Goal: Check status

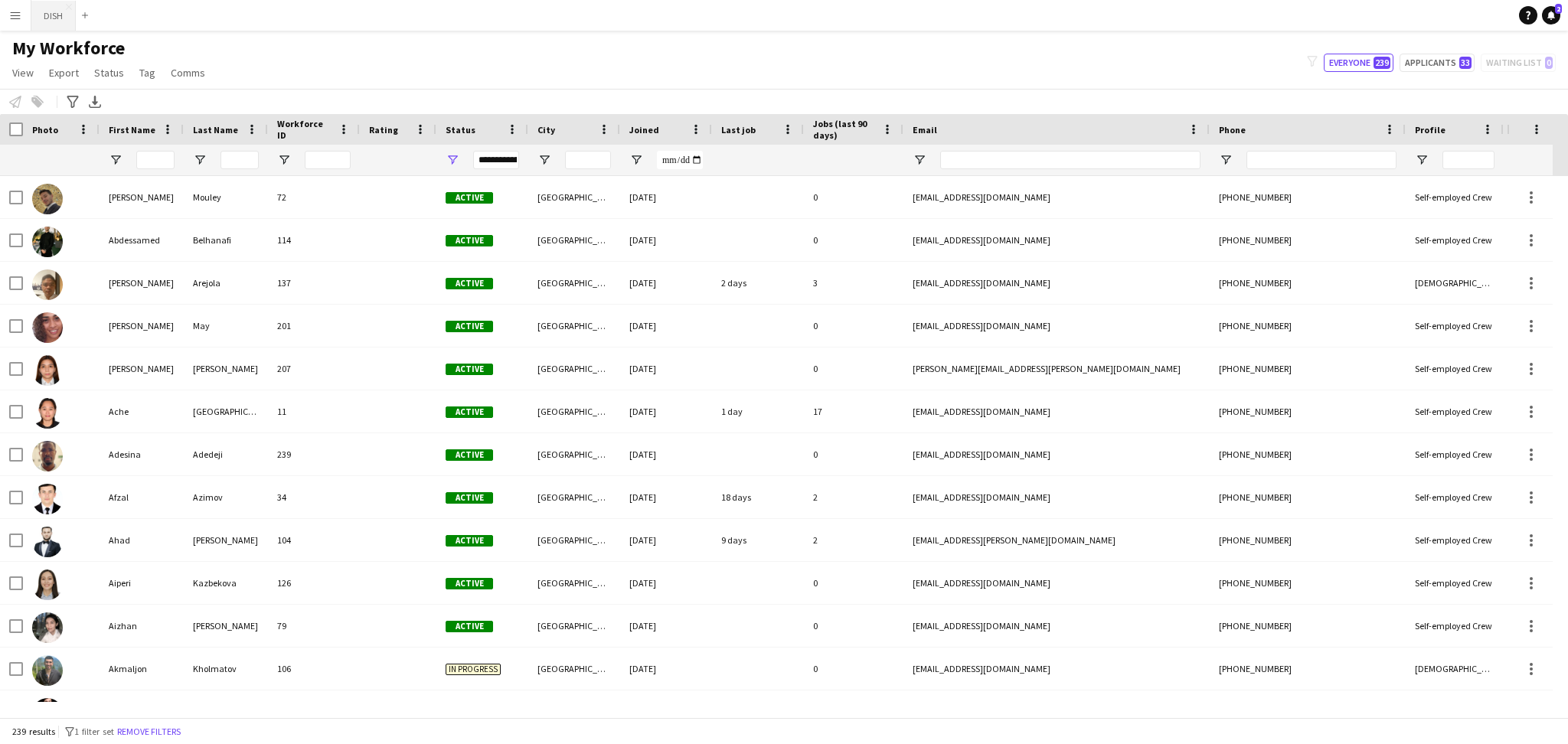
click at [55, 11] on button "DISH Close" at bounding box center [54, 15] width 45 height 30
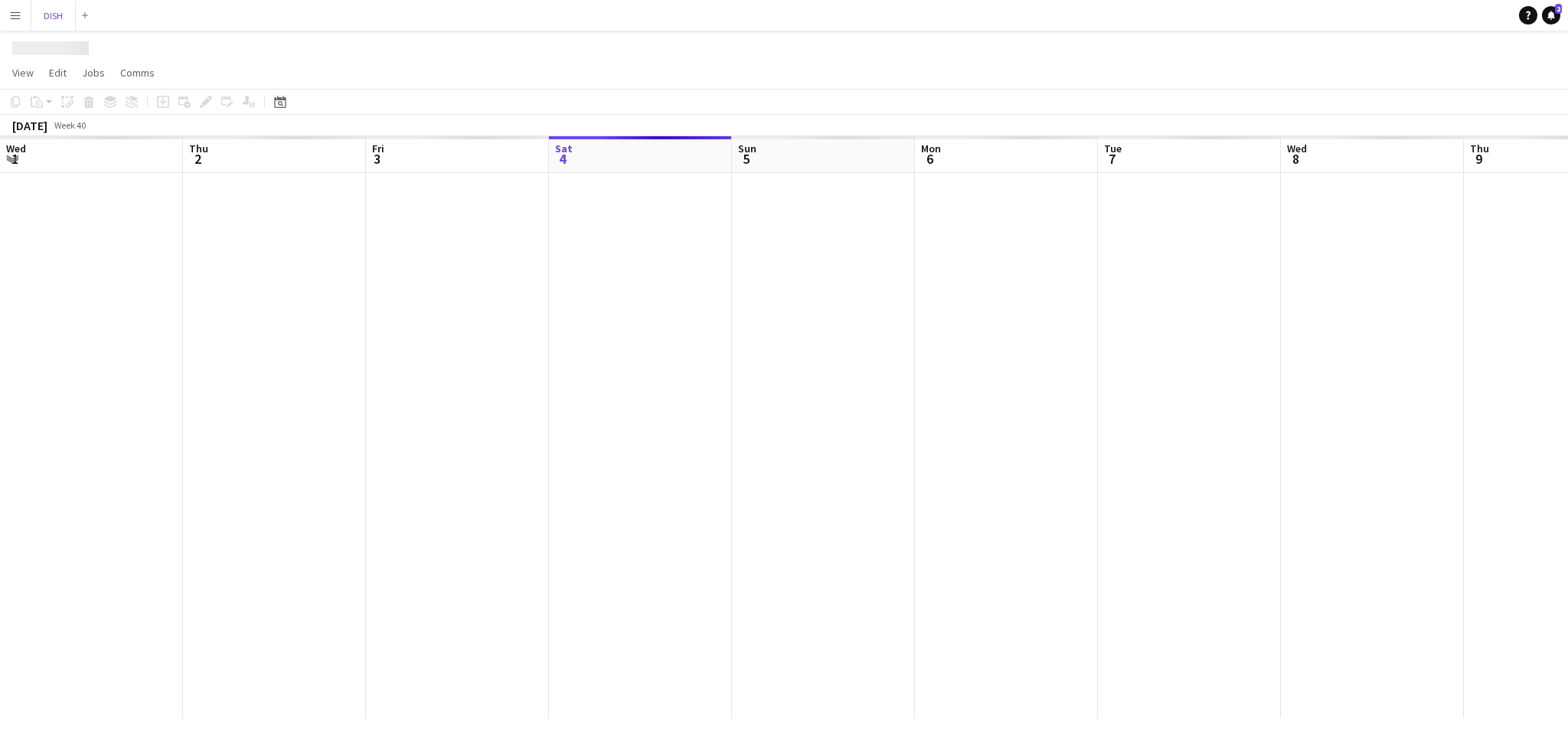
scroll to position [0, 365]
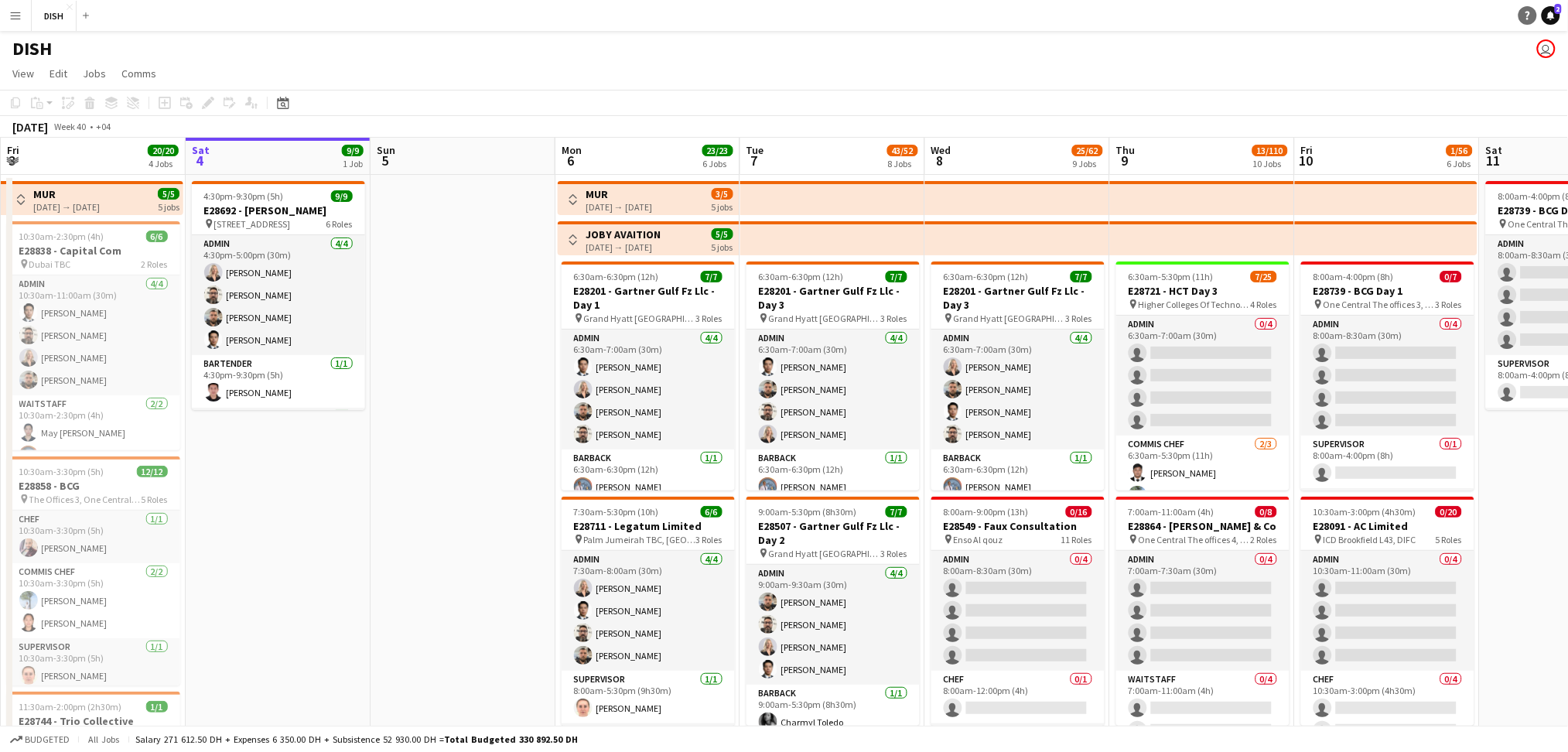
click at [1551, 16] on icon at bounding box center [1551, 15] width 8 height 8
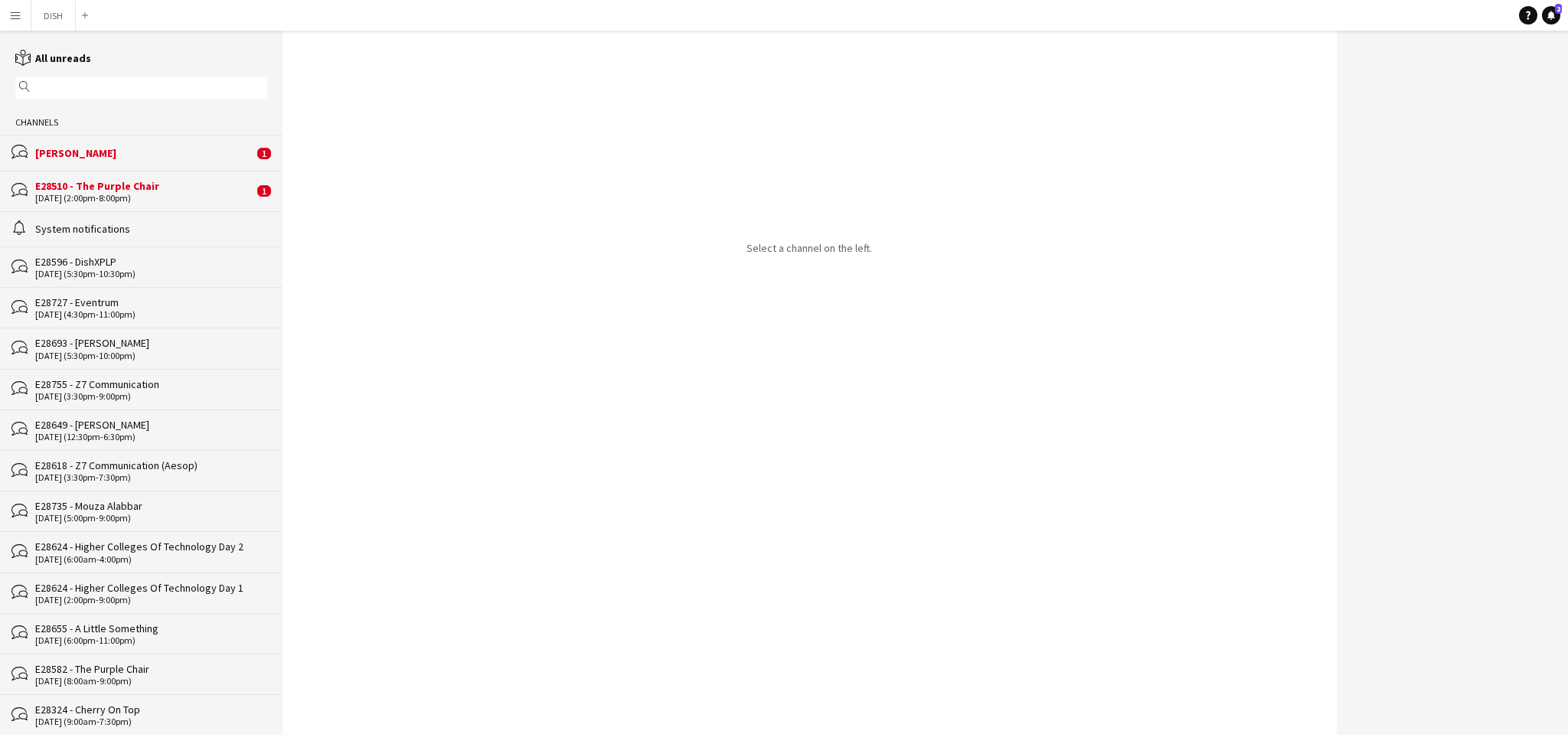
click at [108, 186] on div "E28510 - The Purple Chair" at bounding box center [144, 186] width 218 height 14
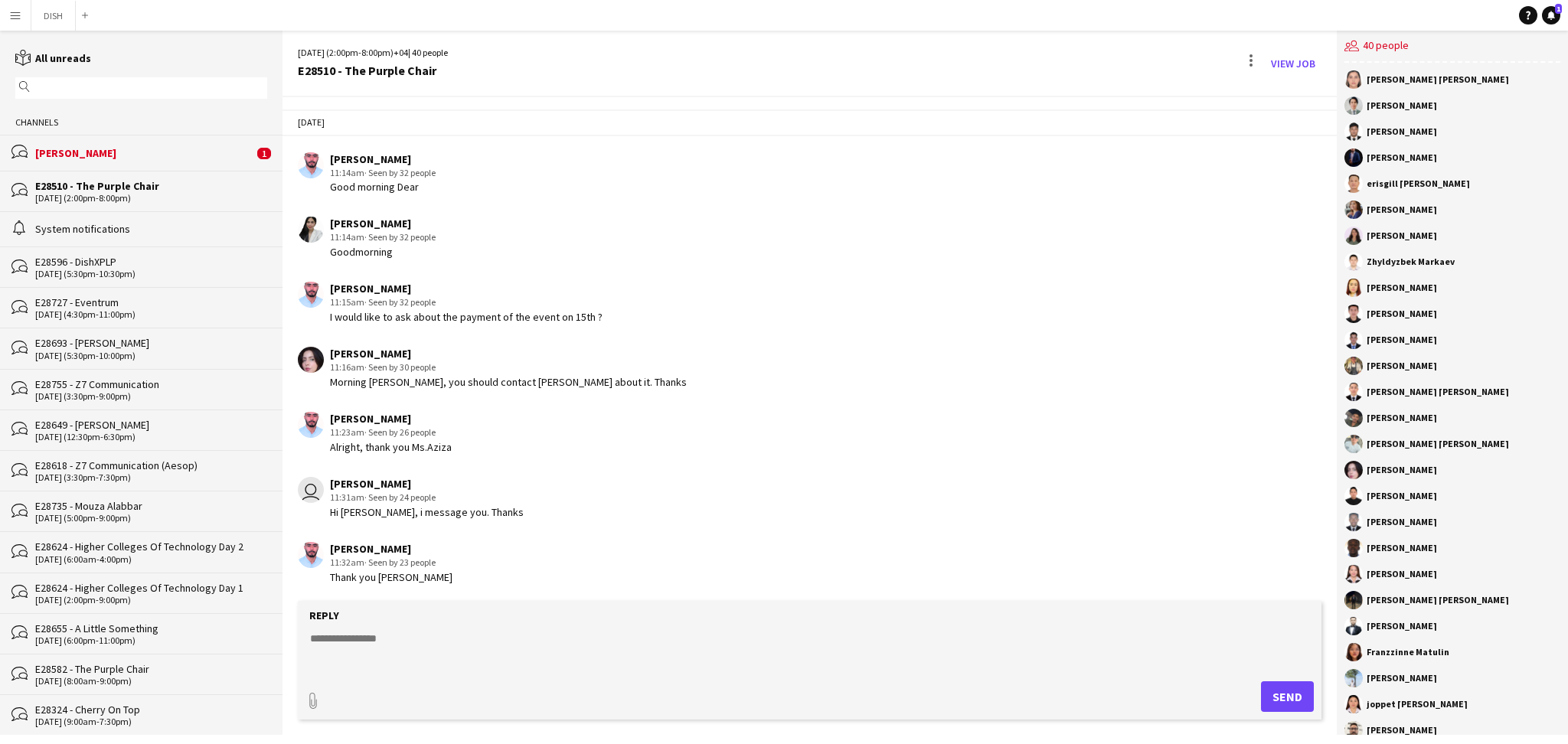
click at [137, 152] on div "[PERSON_NAME]" at bounding box center [144, 153] width 218 height 14
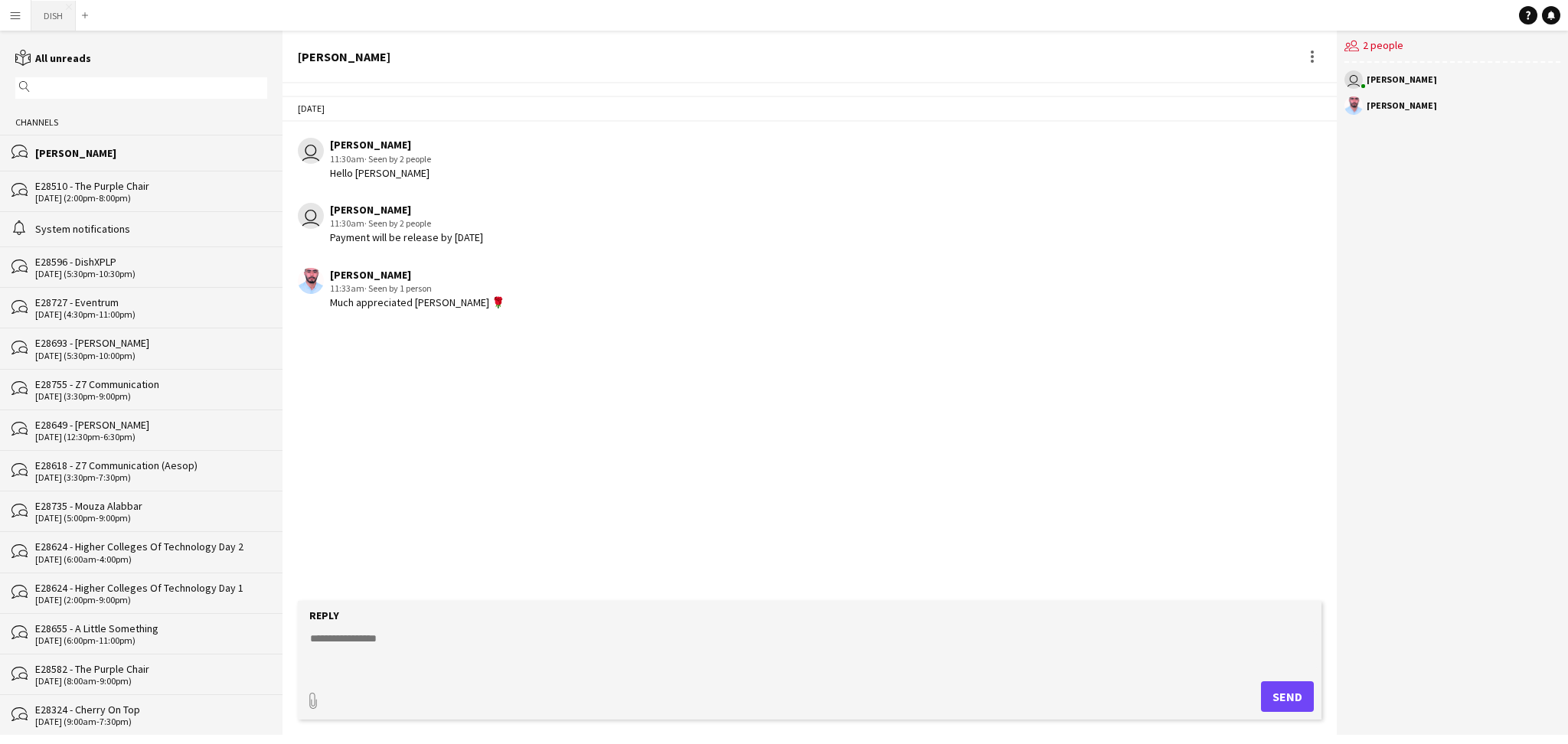
click at [42, 17] on button "DISH Close" at bounding box center [54, 15] width 45 height 30
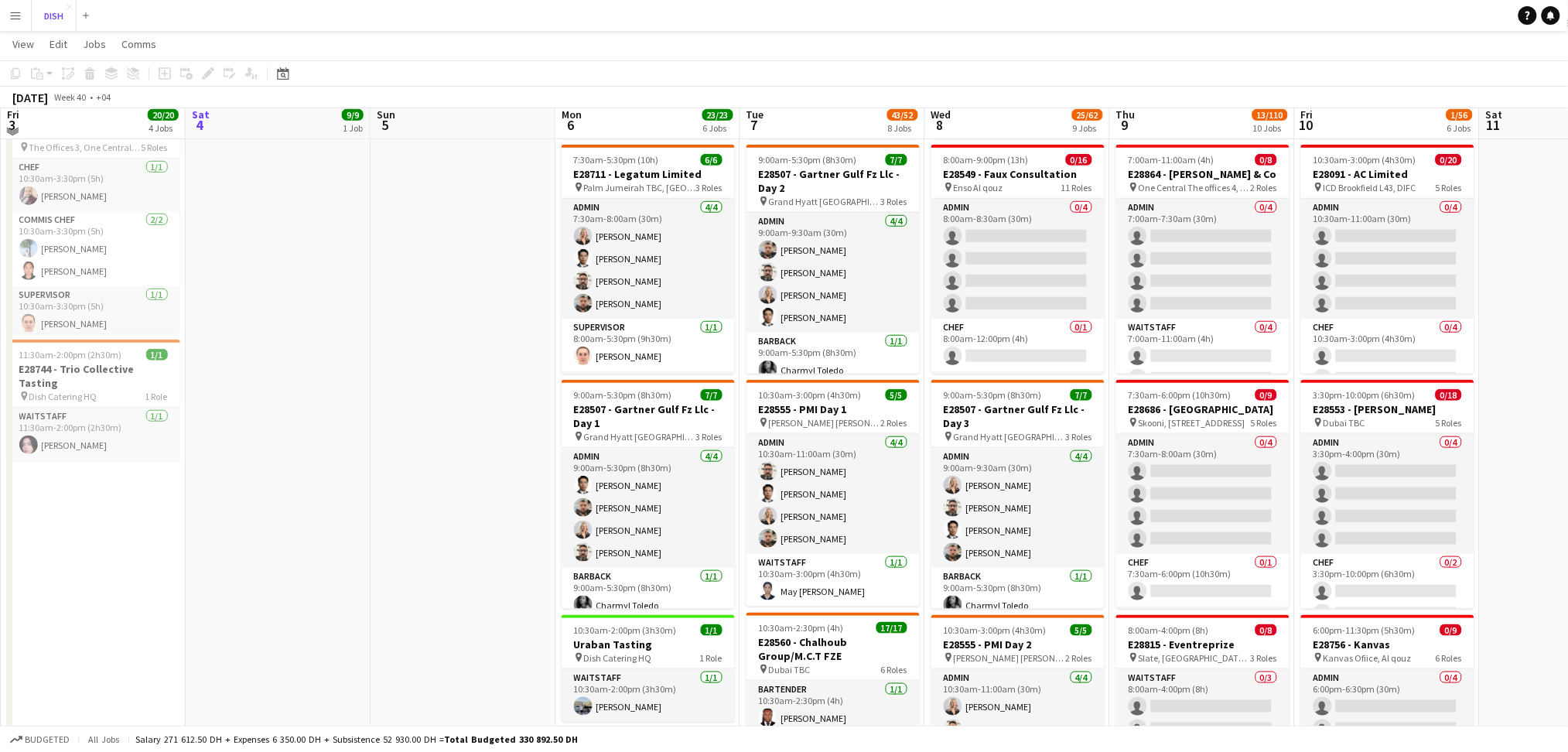
scroll to position [343, 0]
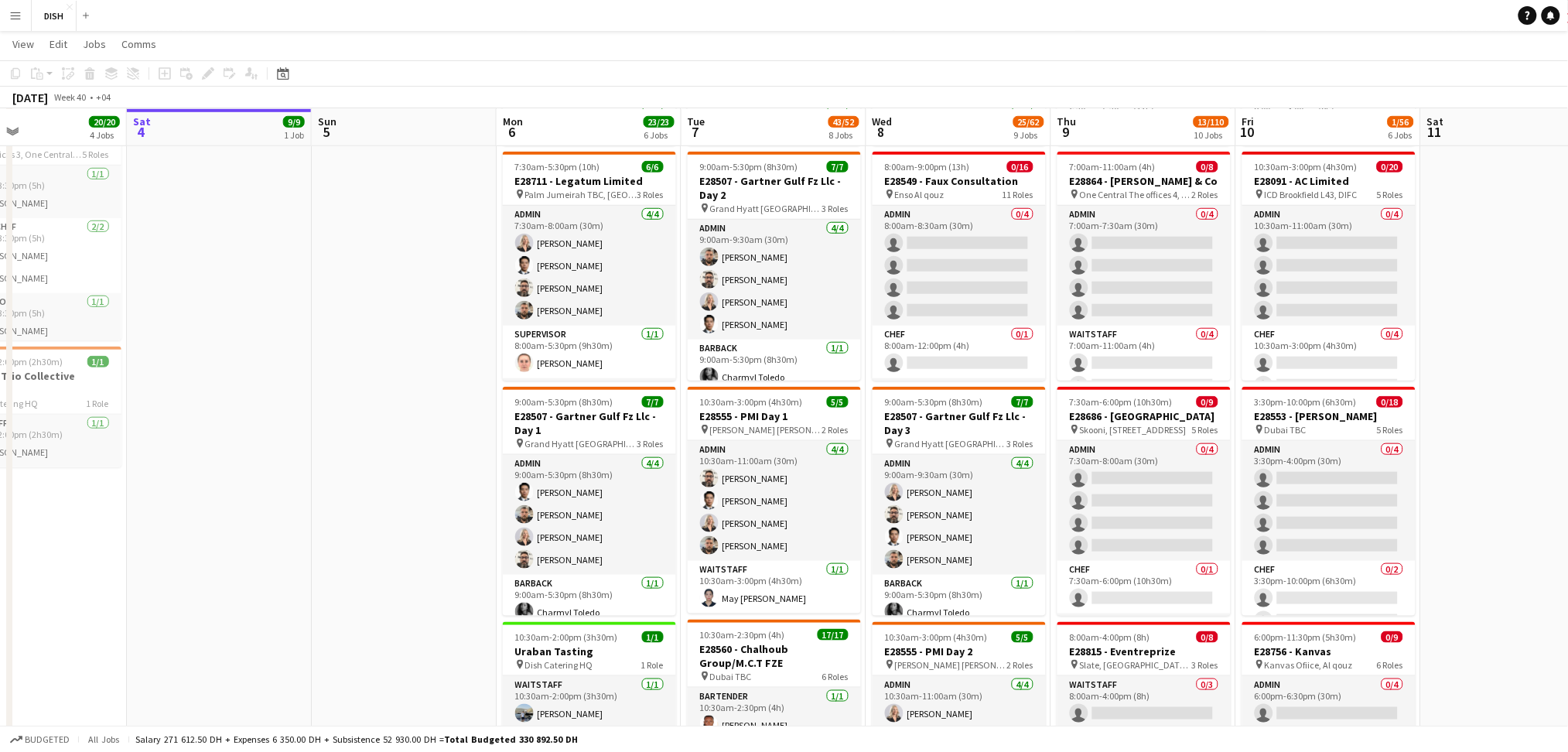
drag, startPoint x: 440, startPoint y: 441, endPoint x: 430, endPoint y: 440, distance: 10.0
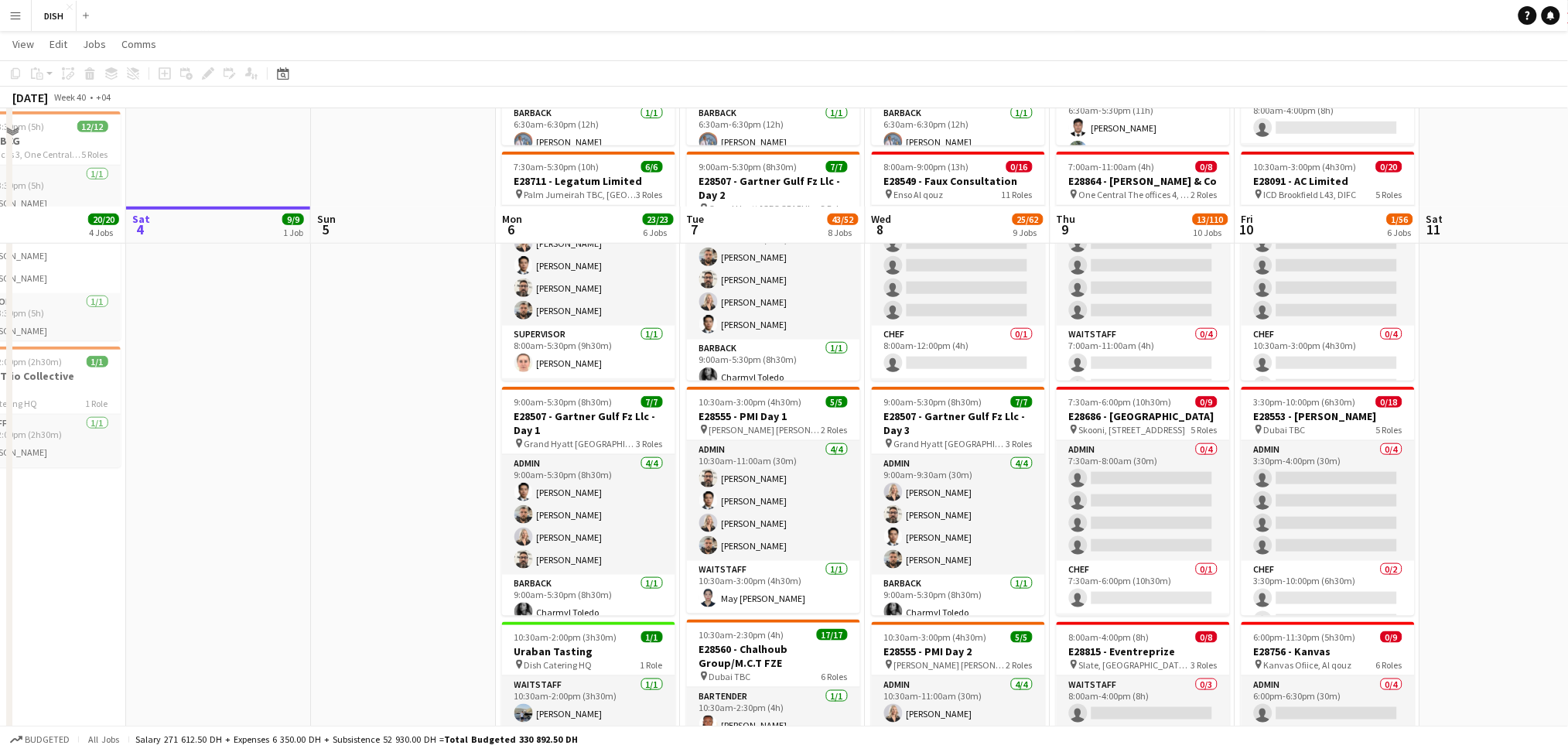
scroll to position [860, 0]
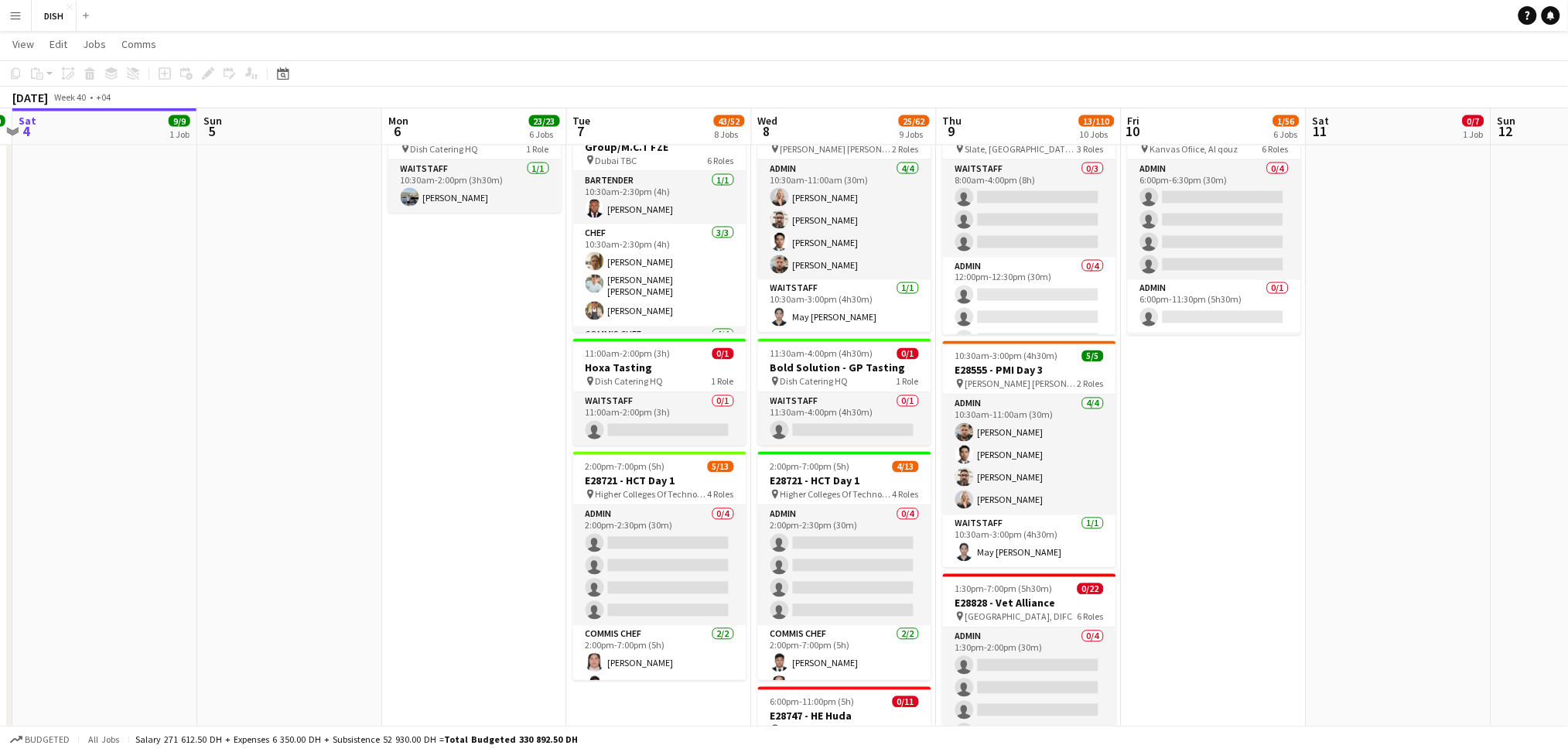
drag, startPoint x: 547, startPoint y: 483, endPoint x: 536, endPoint y: 463, distance: 22.8
click at [515, 482] on app-calendar-viewport "Wed 1 29/29 4 Jobs Thu 2 36/36 3 Jobs Fri 3 20/20 4 Jobs Sat 4 9/9 1 Job Sun 5 …" at bounding box center [784, 325] width 1568 height 2248
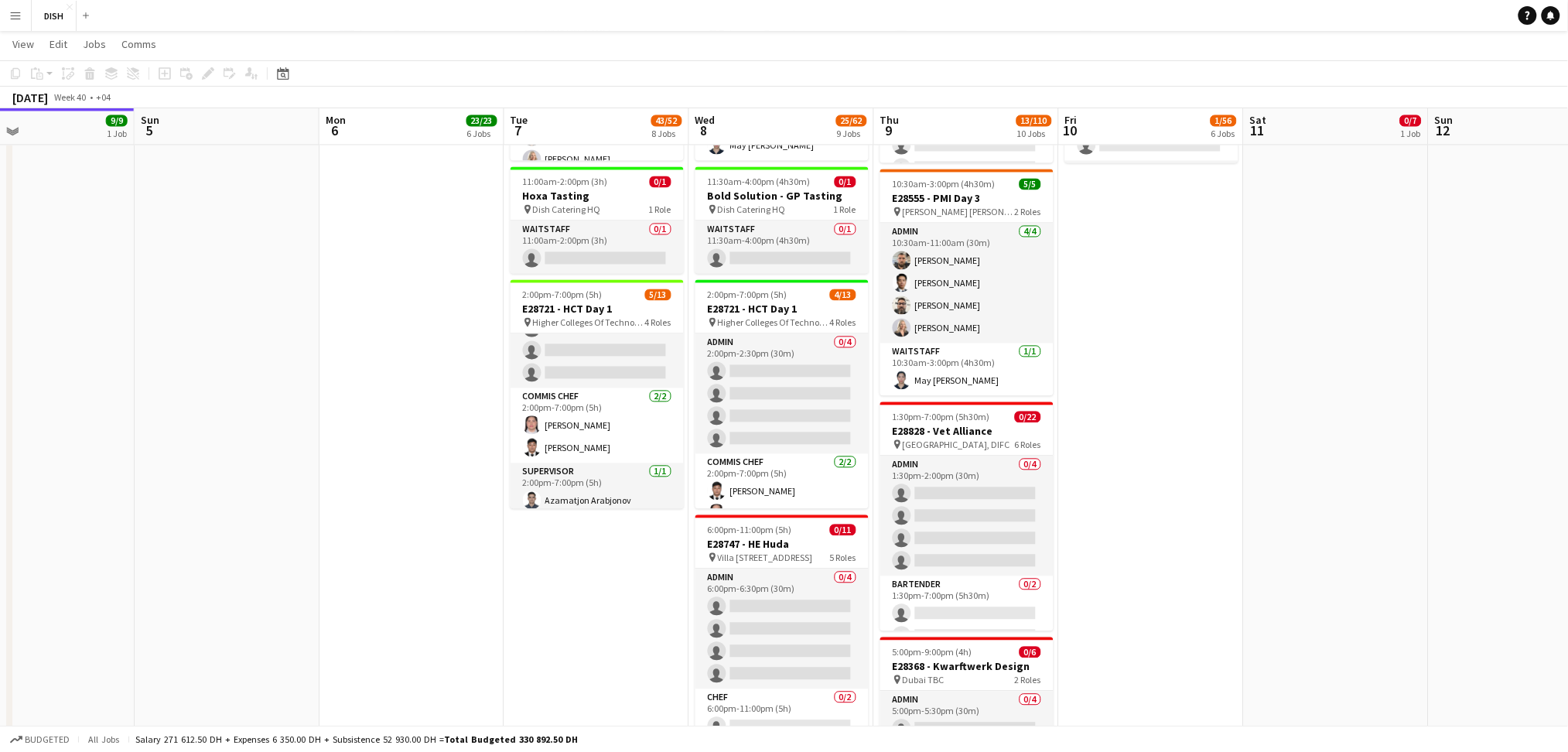
scroll to position [0, 560]
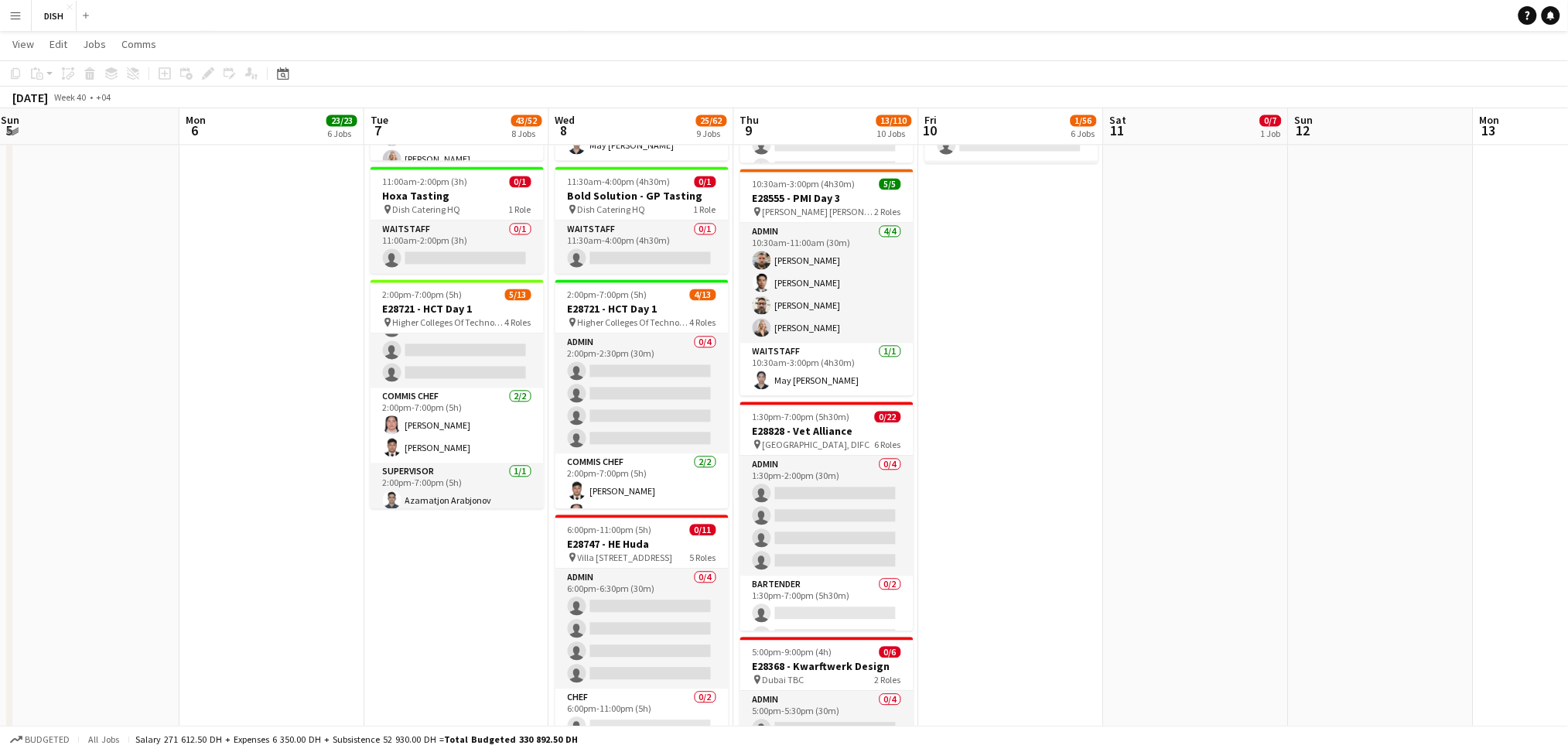
drag, startPoint x: 504, startPoint y: 456, endPoint x: 302, endPoint y: 464, distance: 202.2
click at [302, 464] on app-calendar-viewport "Thu 2 36/36 3 Jobs Fri 3 20/20 4 Jobs Sat 4 9/9 1 Job Sun 5 Mon 6 23/23 6 Jobs …" at bounding box center [784, 153] width 1568 height 2248
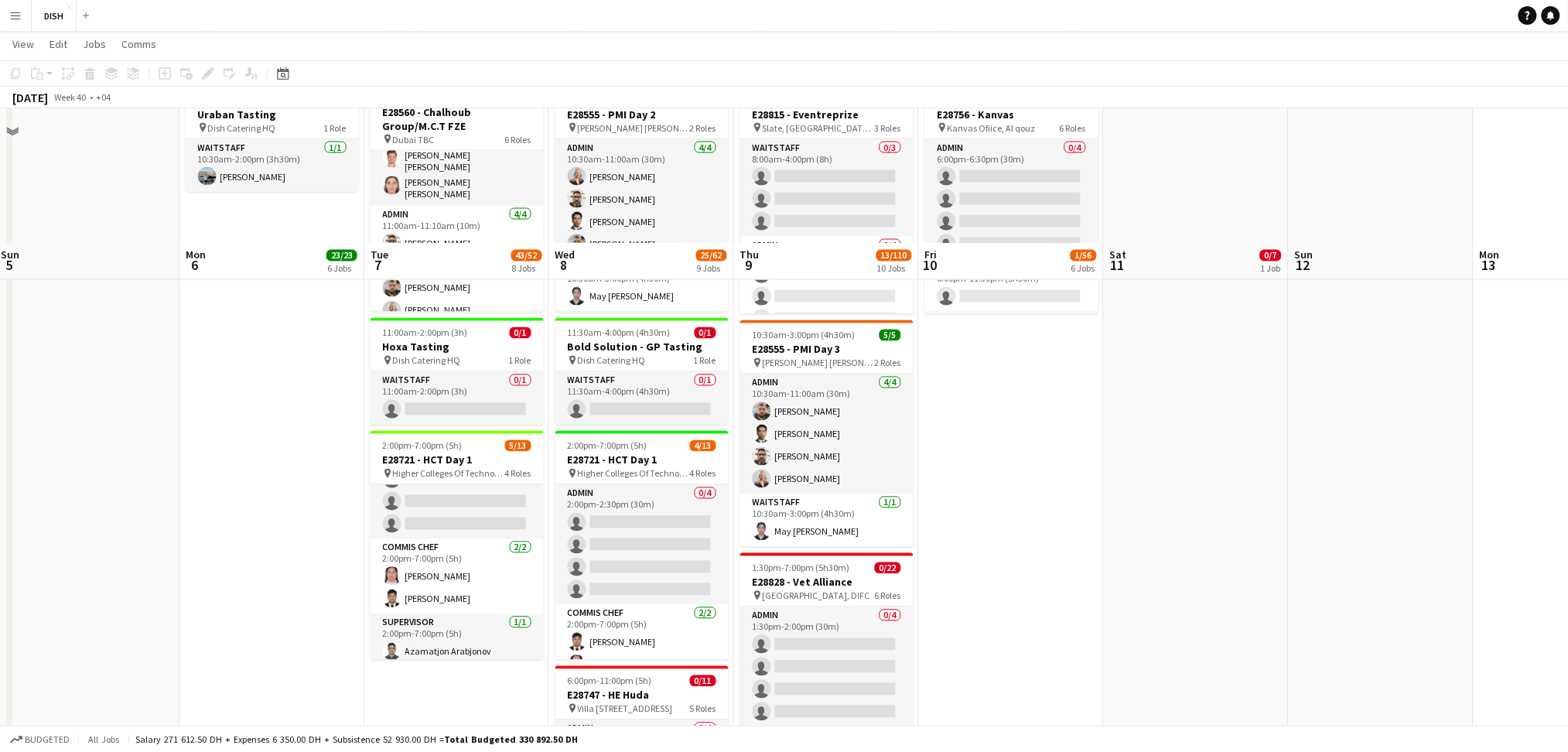
scroll to position [860, 0]
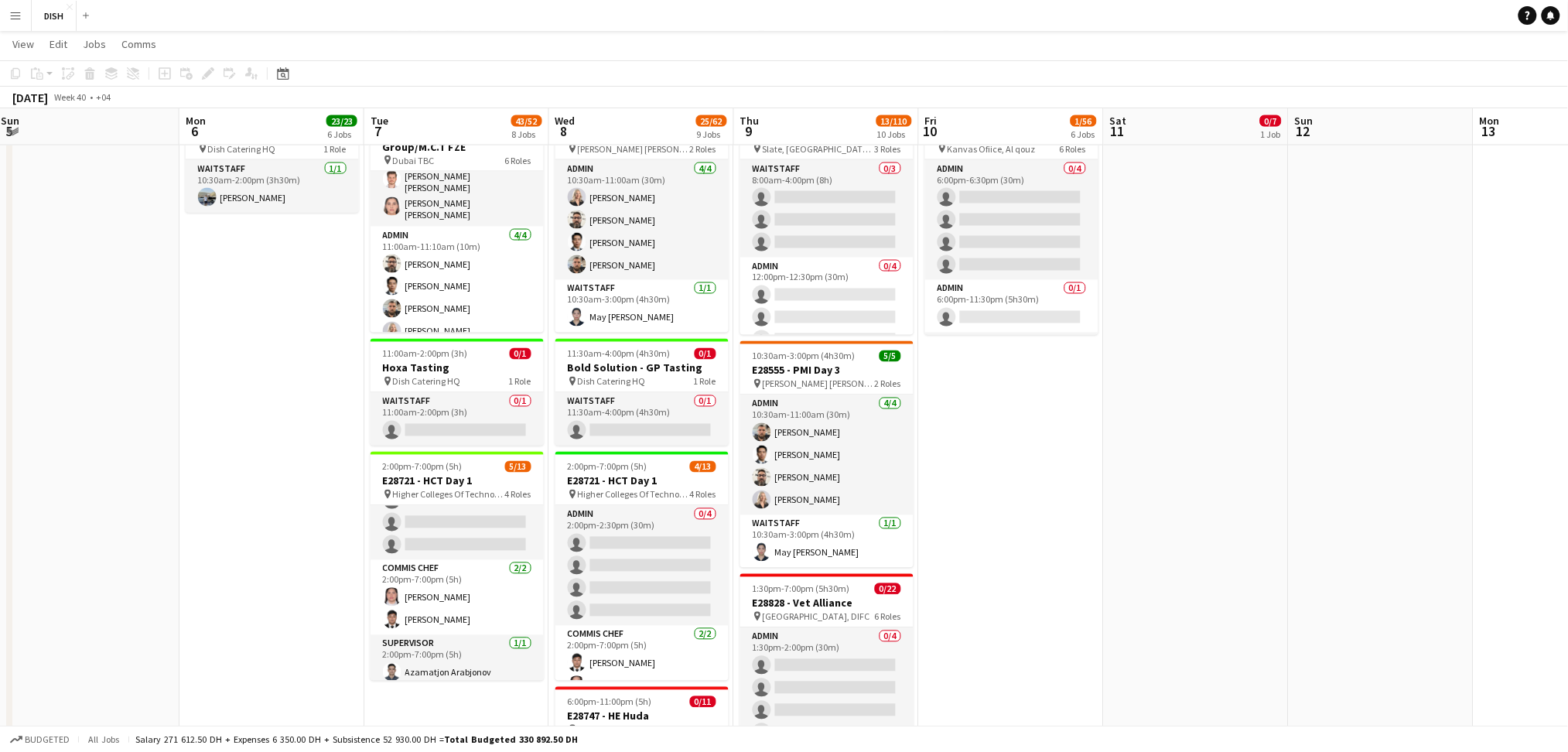
click at [229, 426] on app-date-cell "Toggle View MUR [DATE] → [DATE] 3/5 5 jobs Toggle View JOBY AVAITION [DATE] → […" at bounding box center [271, 310] width 185 height 1993
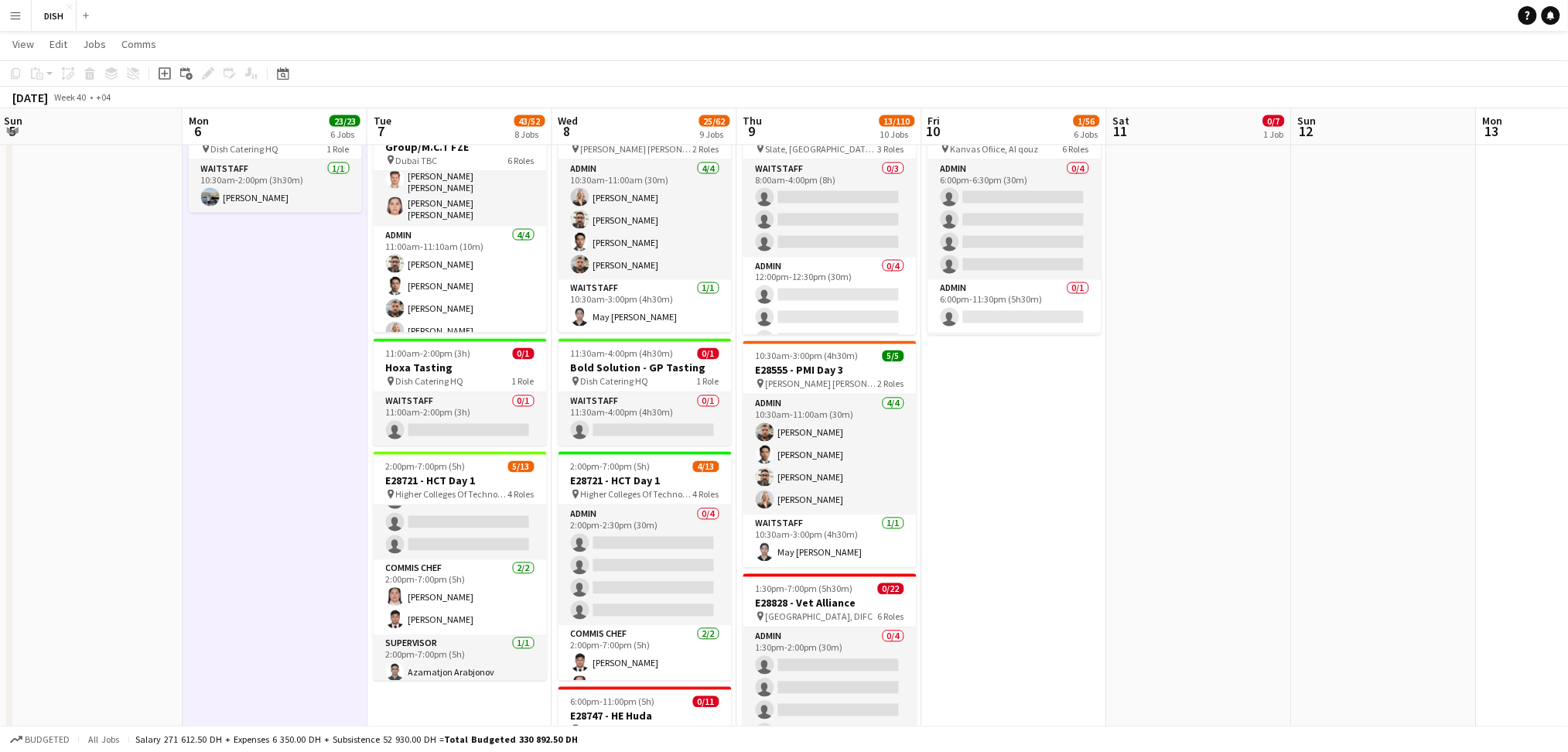
click at [124, 399] on app-date-cell at bounding box center [90, 310] width 185 height 1993
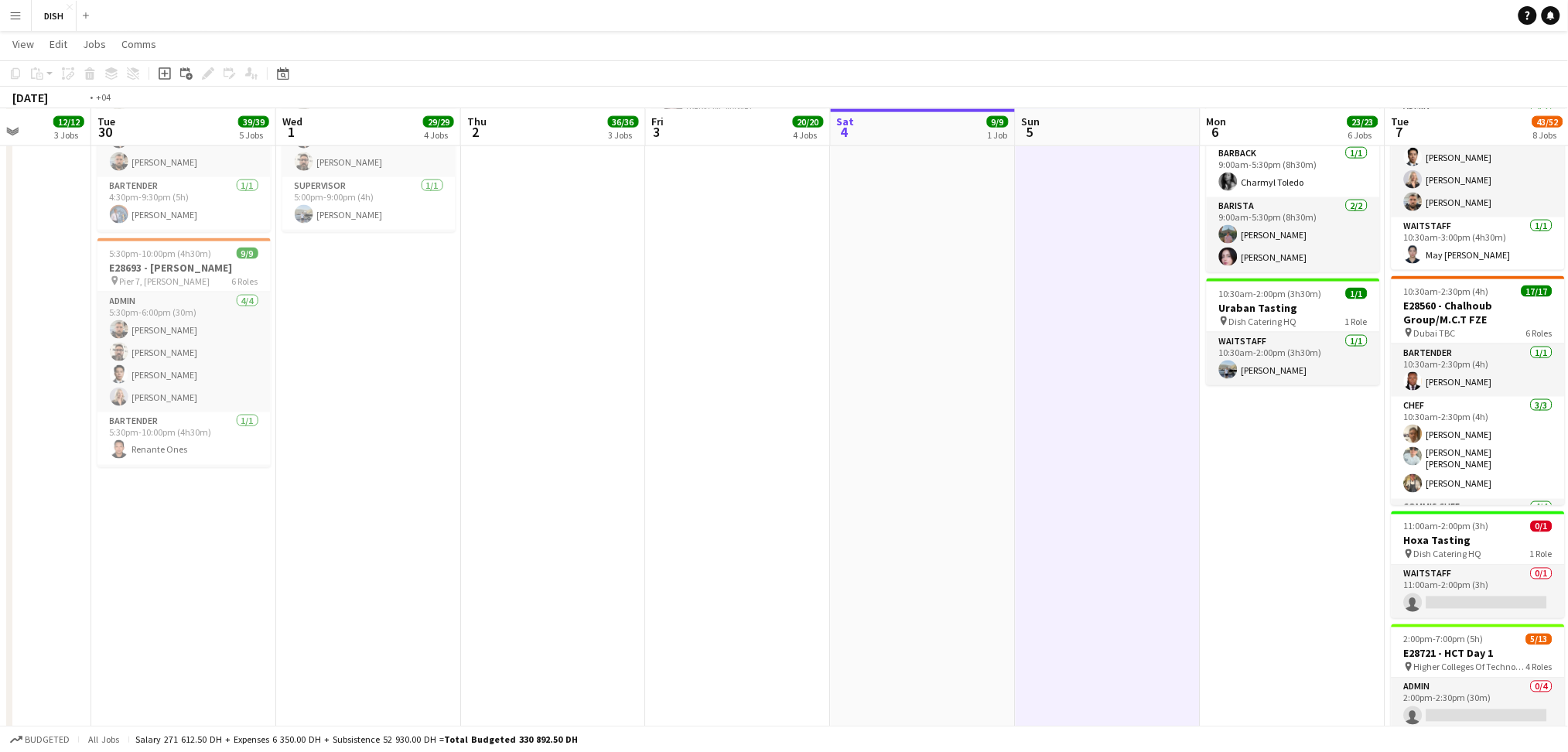
scroll to position [0, 462]
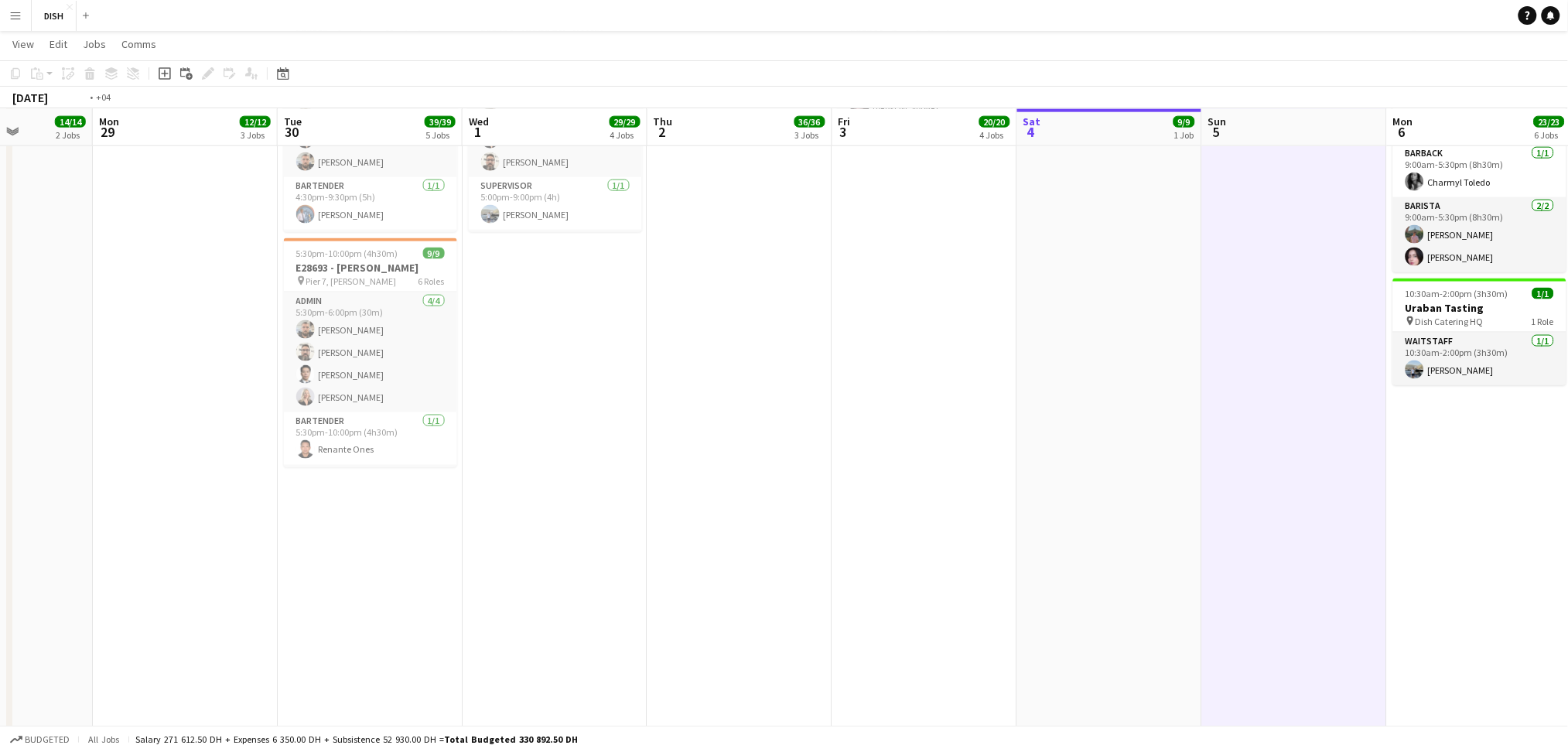
drag, startPoint x: 478, startPoint y: 630, endPoint x: 1344, endPoint y: 598, distance: 866.6
click at [1444, 608] on app-calendar-viewport "Fri 26 41/41 8 Jobs Sat 27 27/27 3 Jobs Sun 28 14/14 2 Jobs Mon 29 12/12 3 Jobs…" at bounding box center [784, 615] width 1568 height 2485
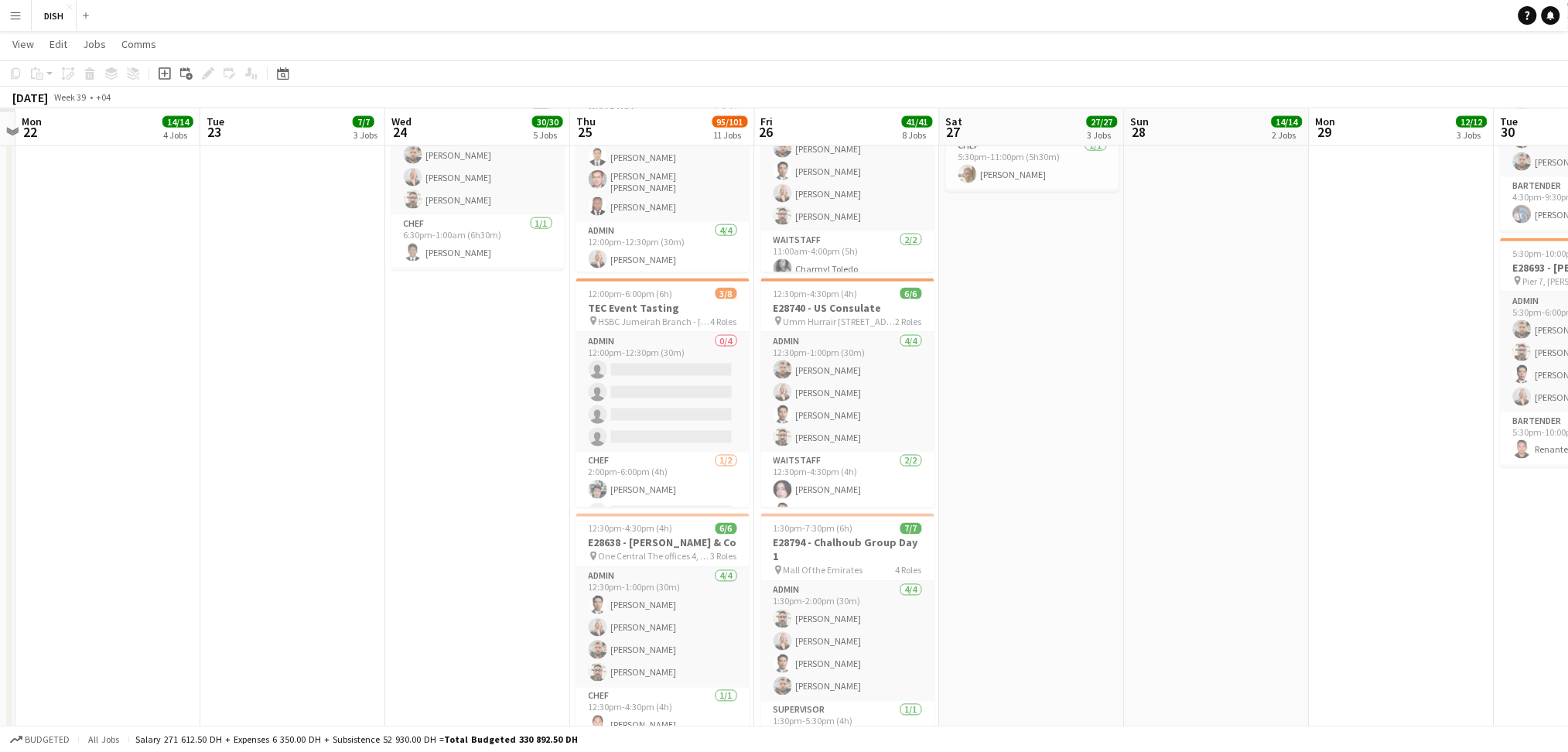
drag, startPoint x: 1228, startPoint y: 591, endPoint x: 1196, endPoint y: 591, distance: 32.0
click at [1241, 591] on app-calendar-viewport "Sat 20 Sun 21 Mon 22 14/14 4 Jobs Tue 23 7/7 3 Jobs Wed 24 30/30 5 Jobs Thu 25 …" at bounding box center [784, 615] width 1568 height 2485
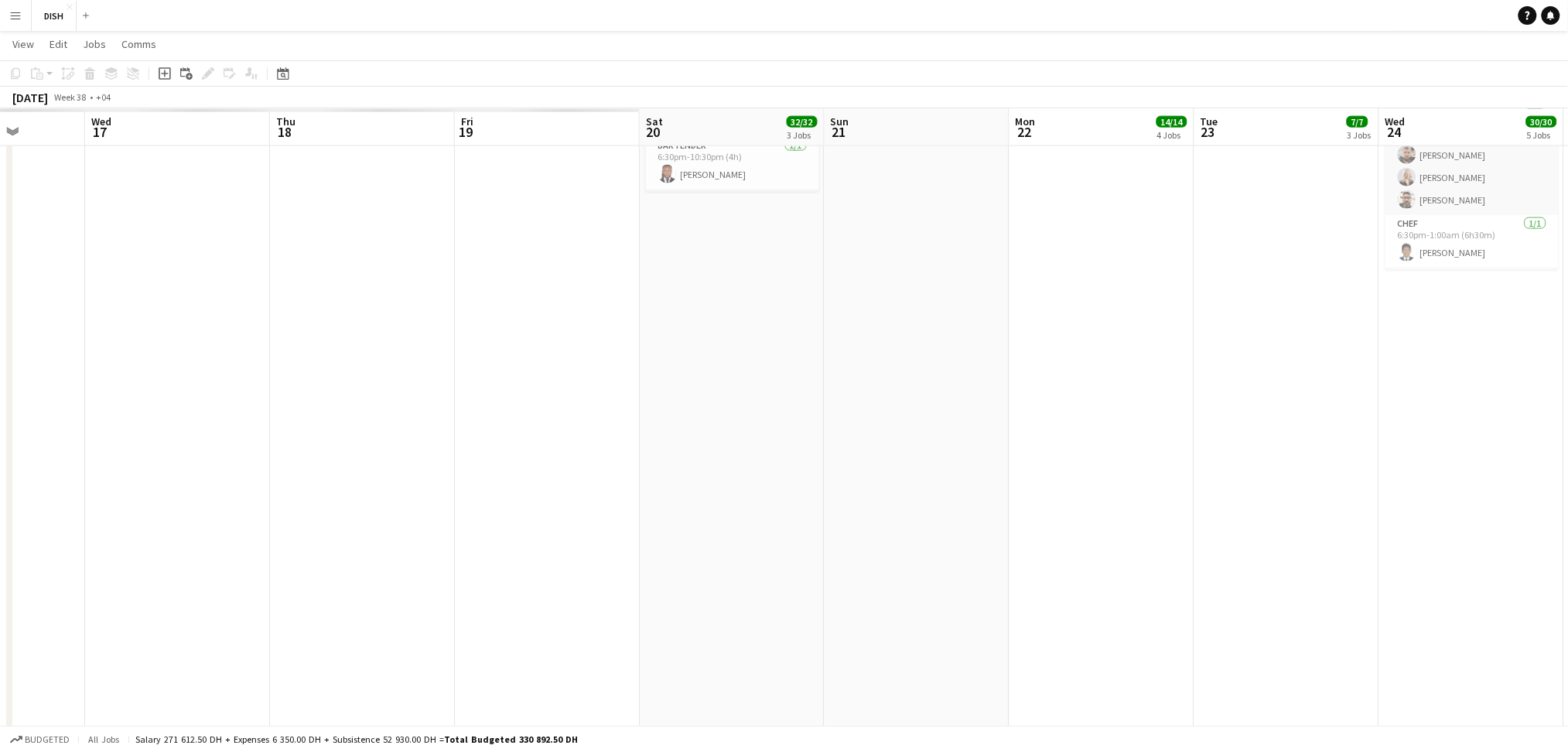
scroll to position [0, 469]
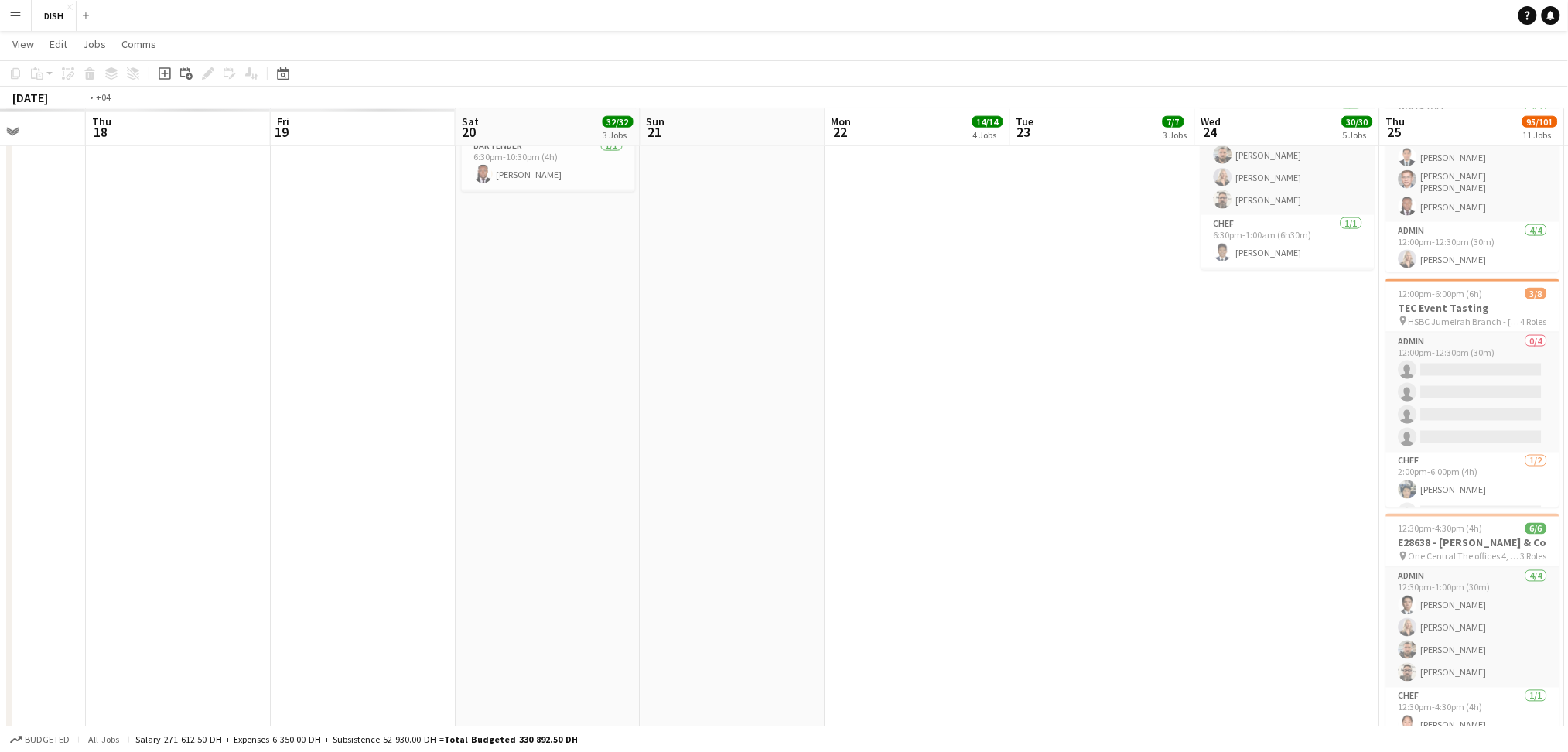
click at [1126, 587] on app-calendar-viewport "Mon 15 Tue 16 Wed 17 Thu 18 Fri 19 Sat 20 32/32 3 Jobs Sun 21 Mon 22 14/14 4 Jo…" at bounding box center [784, 615] width 1568 height 2485
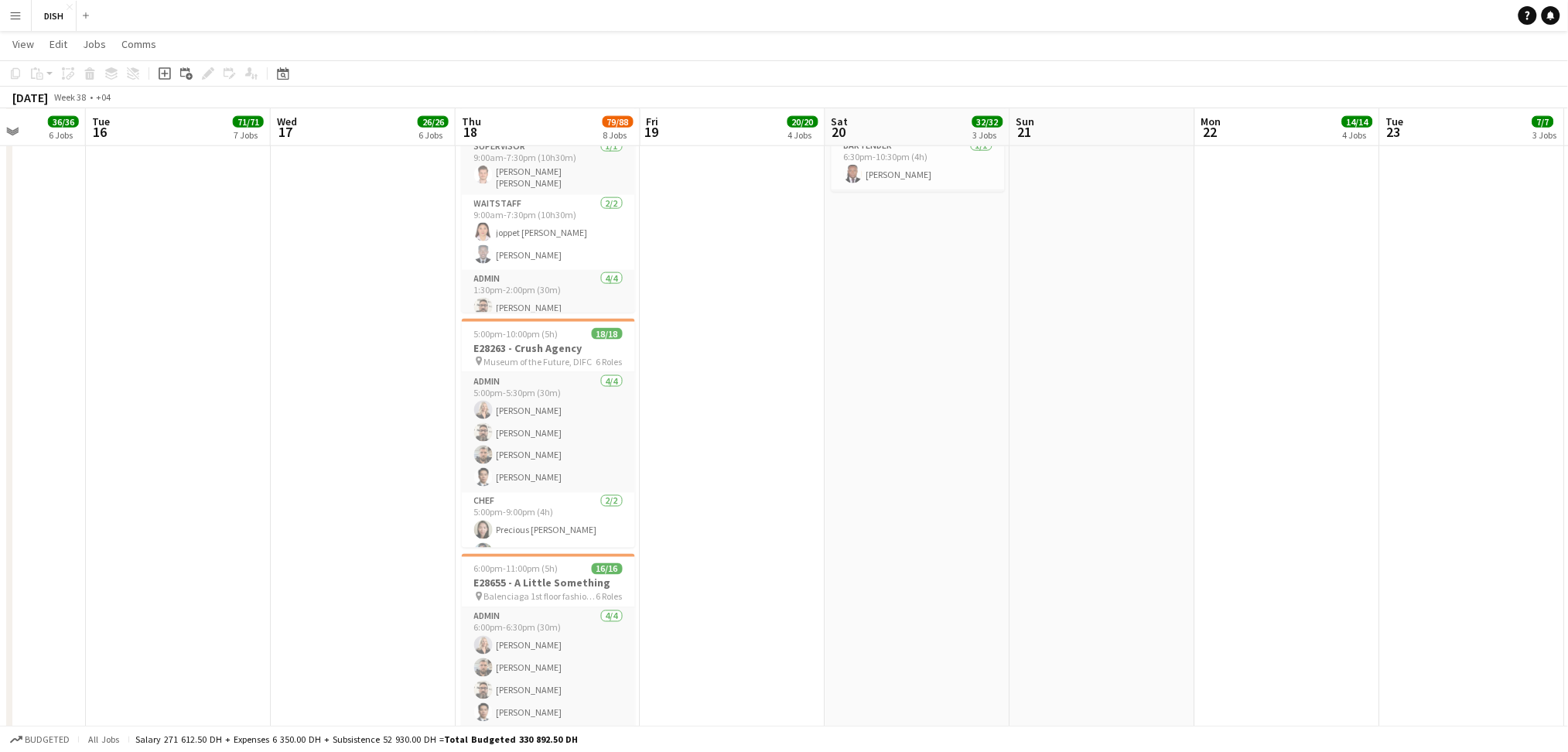
click at [999, 580] on app-calendar-viewport "Sat 13 Sun 14 Mon 15 36/36 6 Jobs Tue 16 71/71 7 Jobs Wed 17 26/26 6 Jobs Thu 1…" at bounding box center [784, 615] width 1568 height 2485
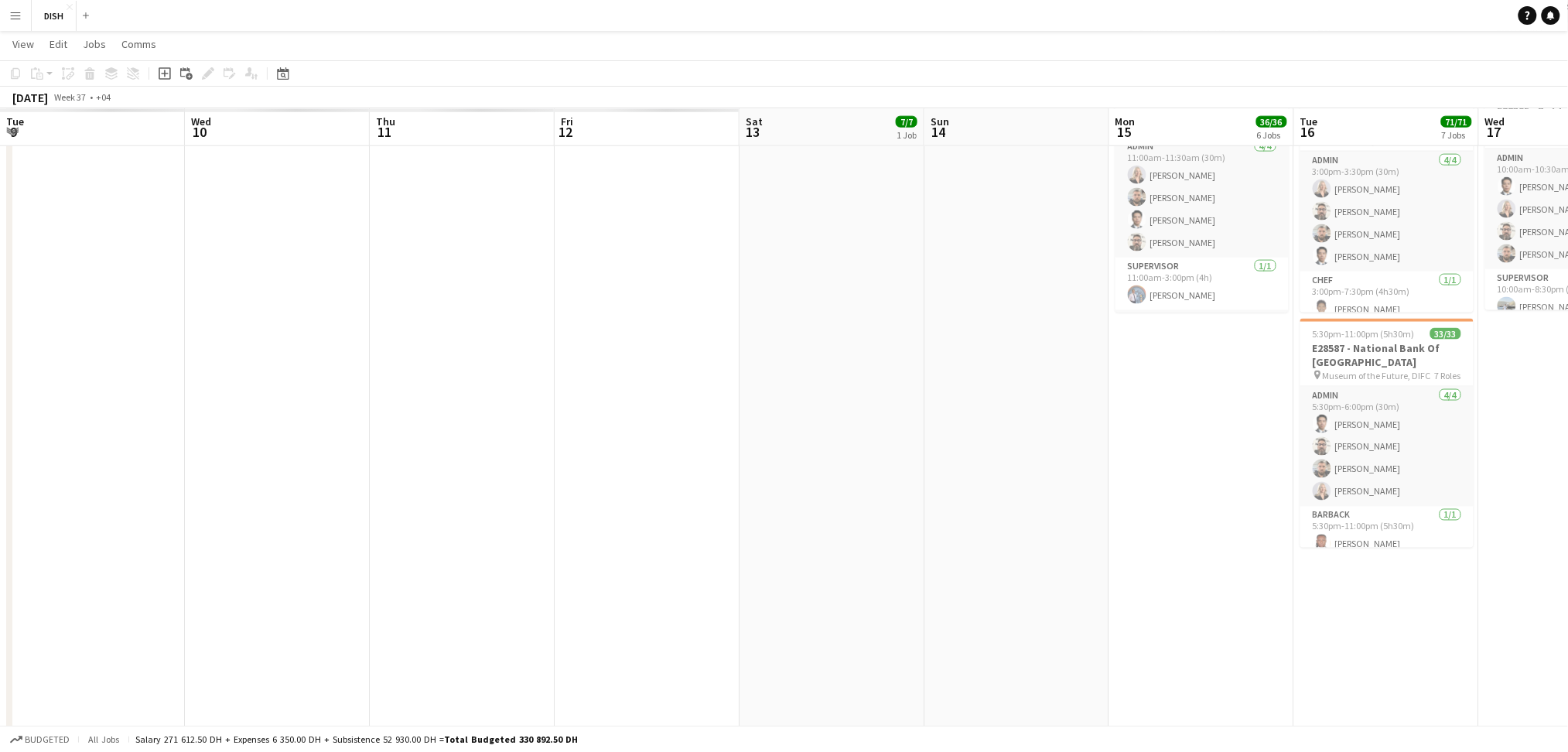
scroll to position [0, 0]
drag, startPoint x: 788, startPoint y: 604, endPoint x: 1029, endPoint y: 598, distance: 241.1
click at [1029, 599] on app-calendar-viewport "Tue 9 Wed 10 Thu 11 Fri 12 Sat 13 7/7 1 Job Sun 14 Mon 15 36/36 6 Jobs Tue 16 7…" at bounding box center [784, 615] width 1568 height 2485
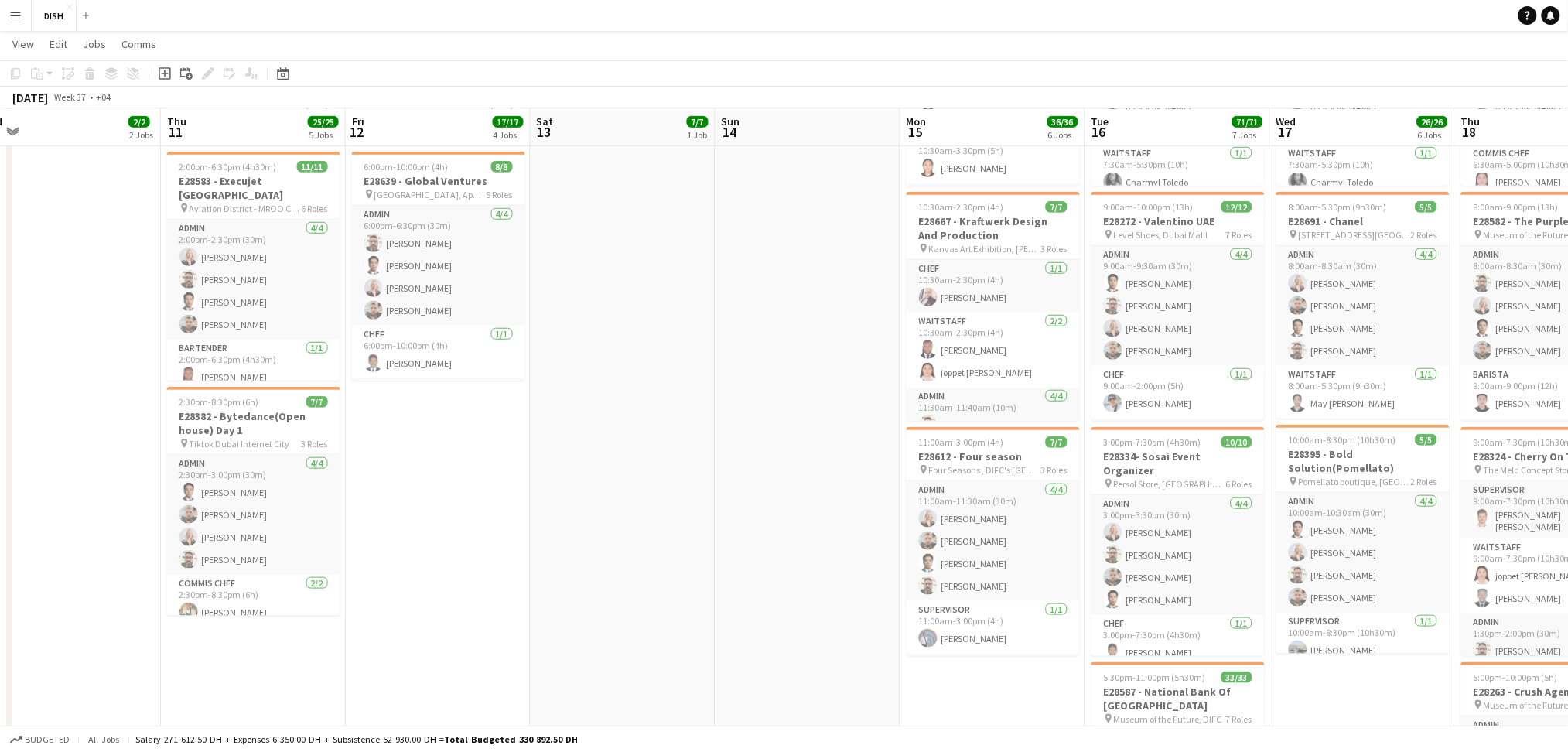
scroll to position [0, 591]
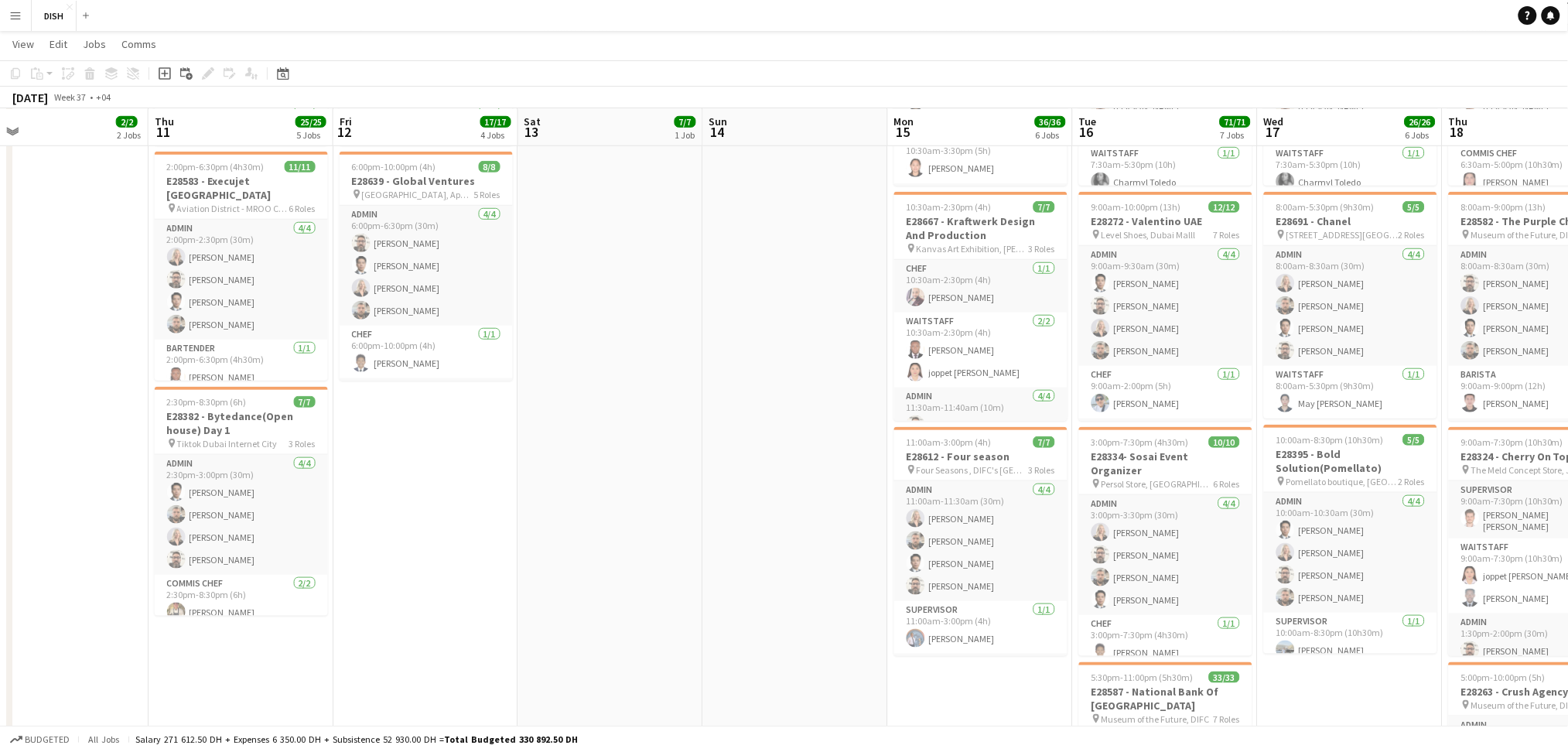
drag, startPoint x: 857, startPoint y: 573, endPoint x: 774, endPoint y: 580, distance: 83.3
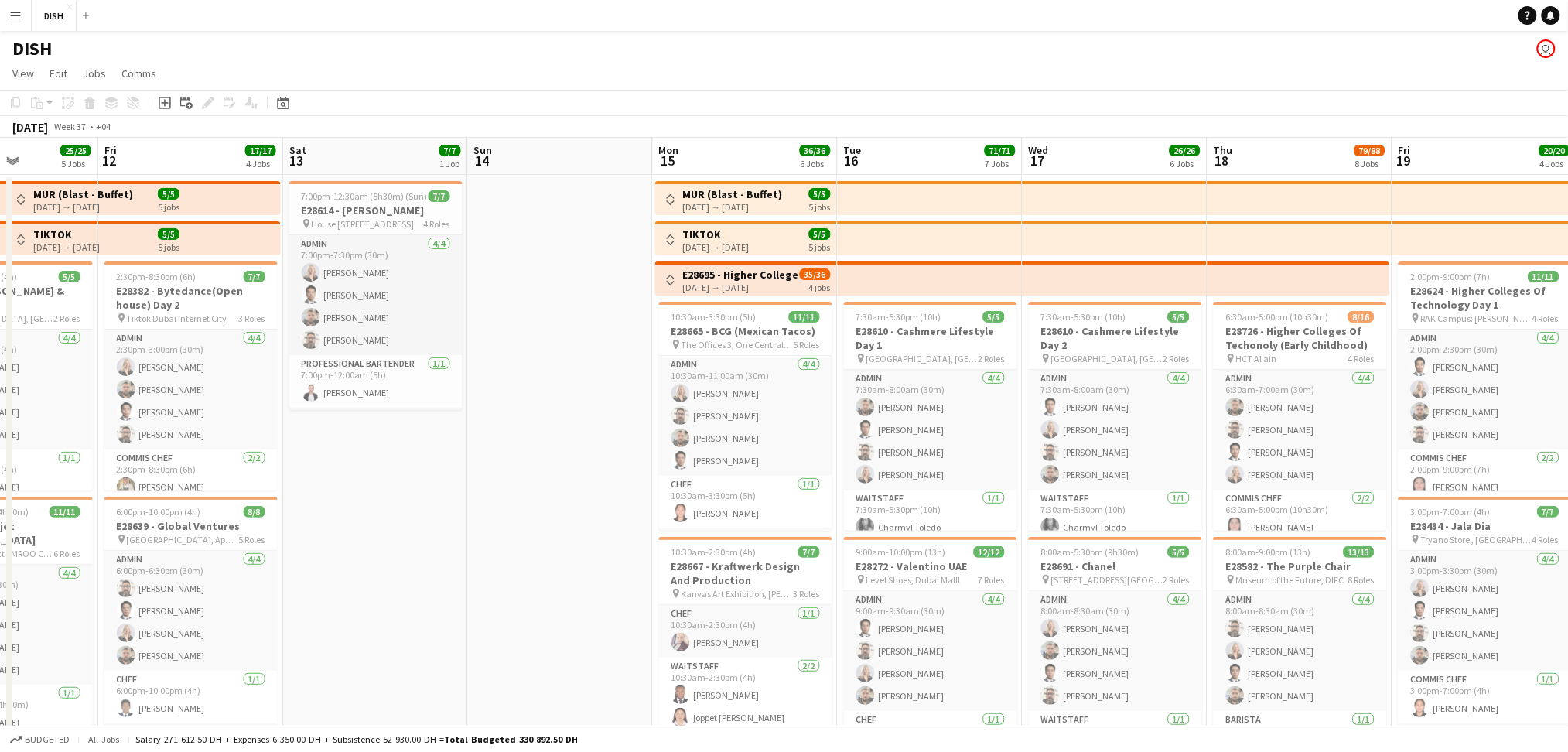
scroll to position [0, 662]
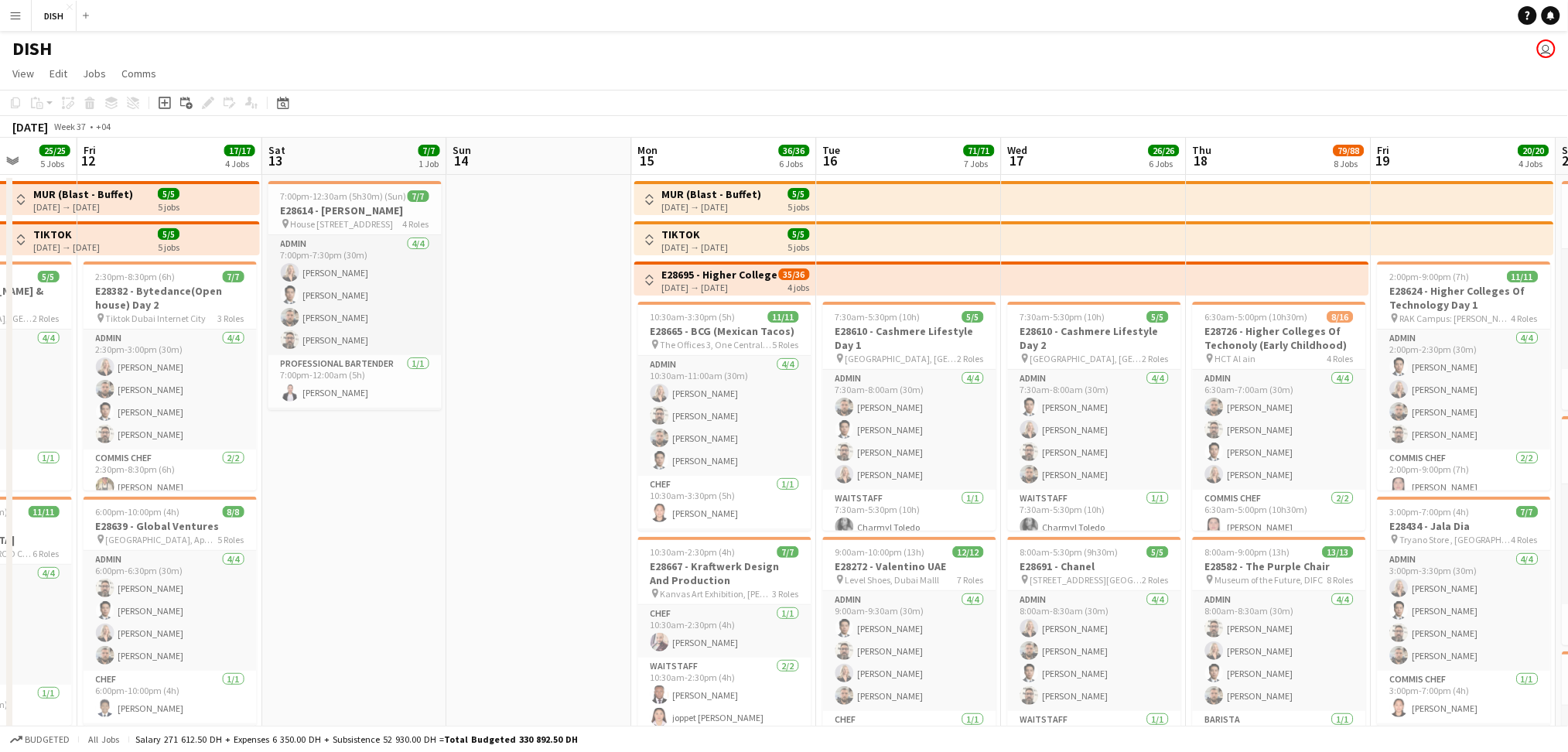
drag, startPoint x: 1570, startPoint y: 583, endPoint x: 533, endPoint y: 587, distance: 1037.0
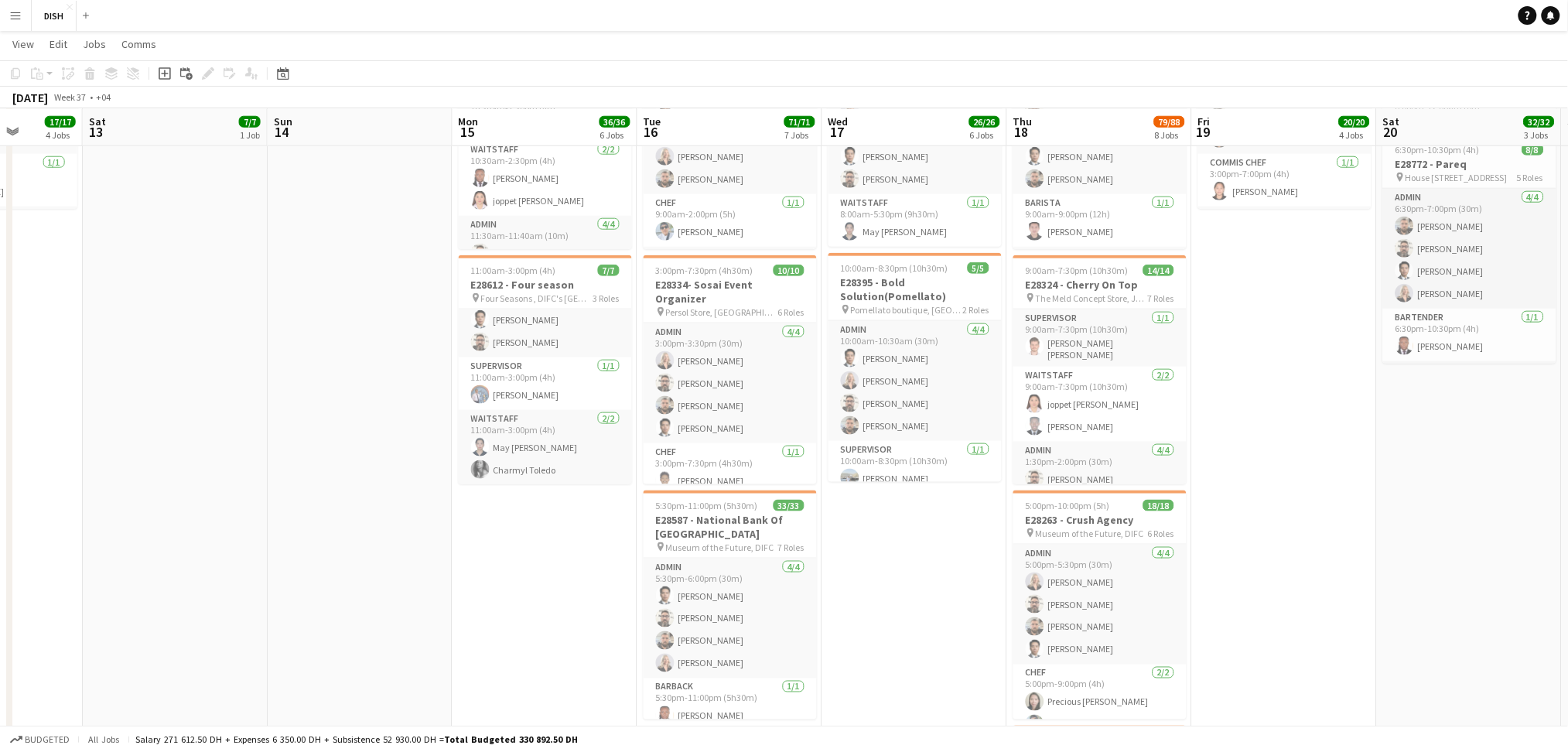
scroll to position [0, 658]
drag, startPoint x: 1114, startPoint y: 602, endPoint x: 947, endPoint y: 595, distance: 167.1
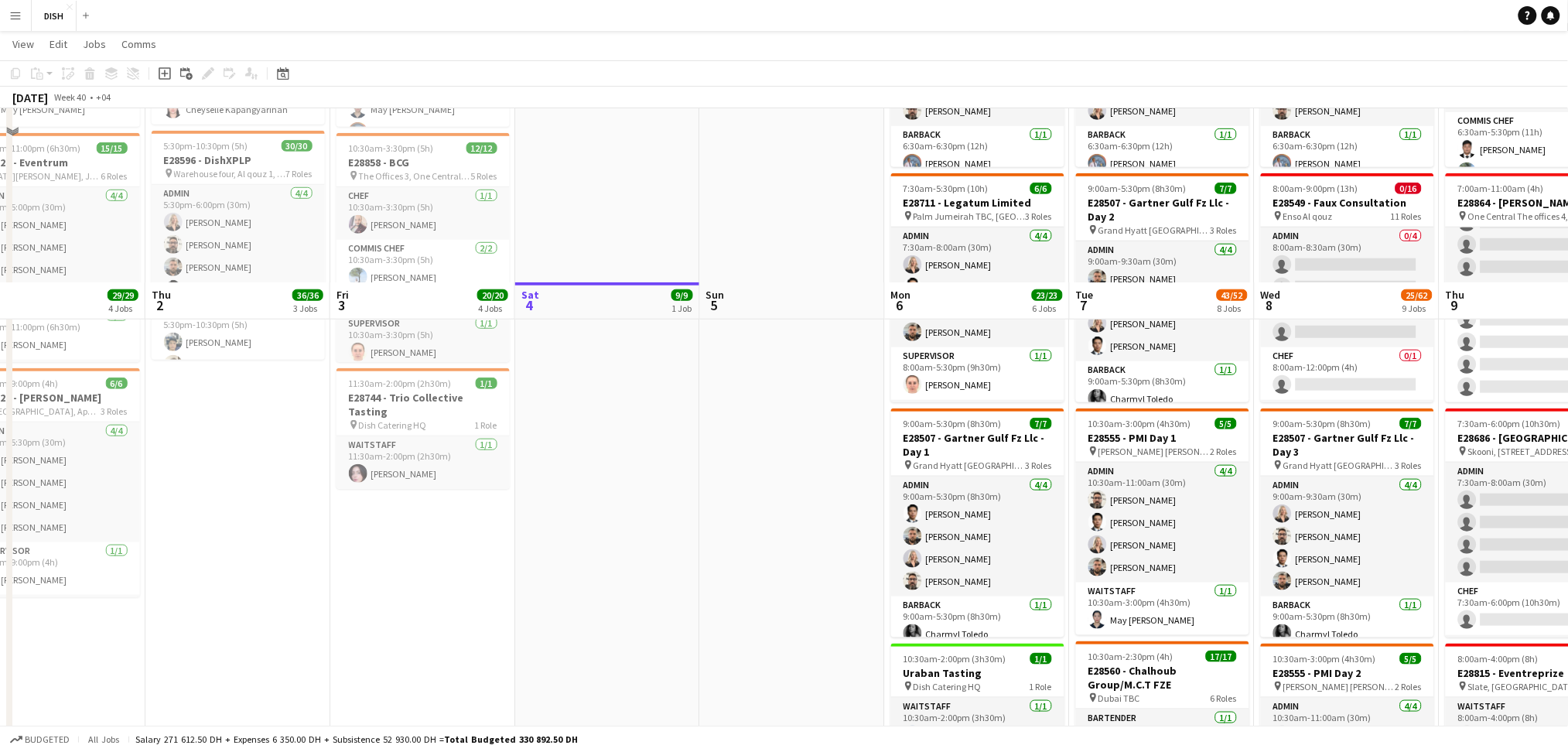
scroll to position [523, 0]
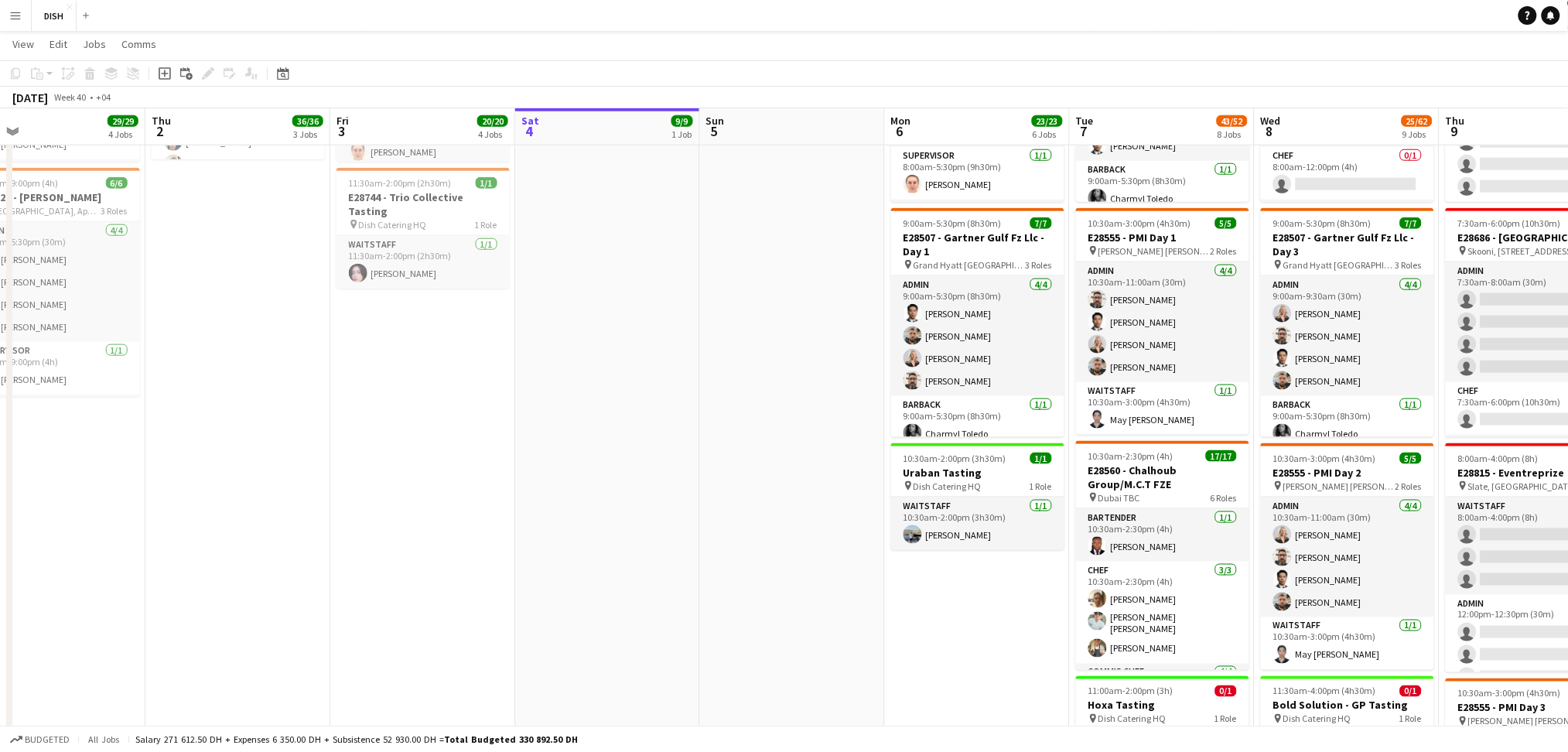
click at [19, 16] on app-icon "Menu" at bounding box center [16, 16] width 12 height 12
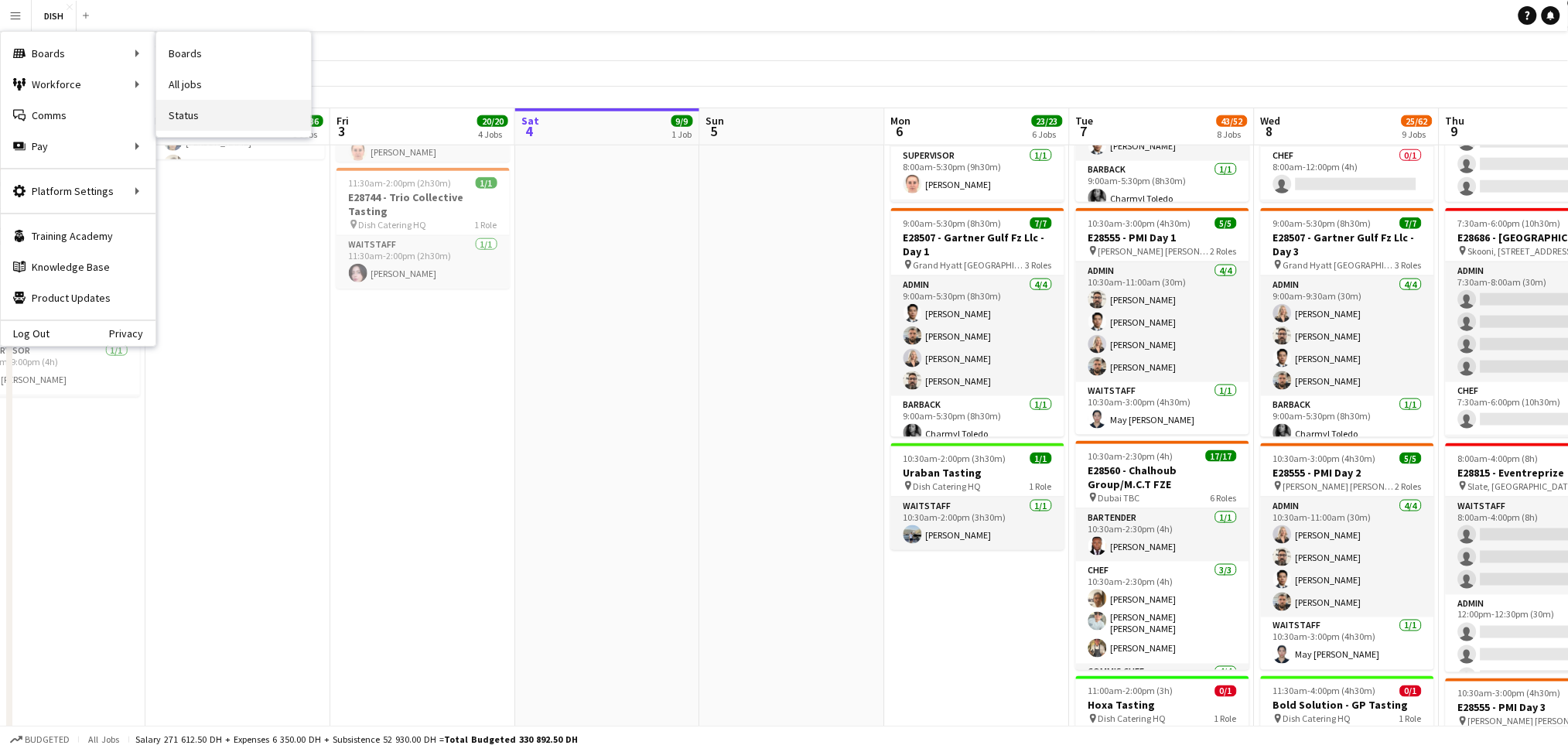
click at [218, 114] on link "Status" at bounding box center [233, 115] width 154 height 31
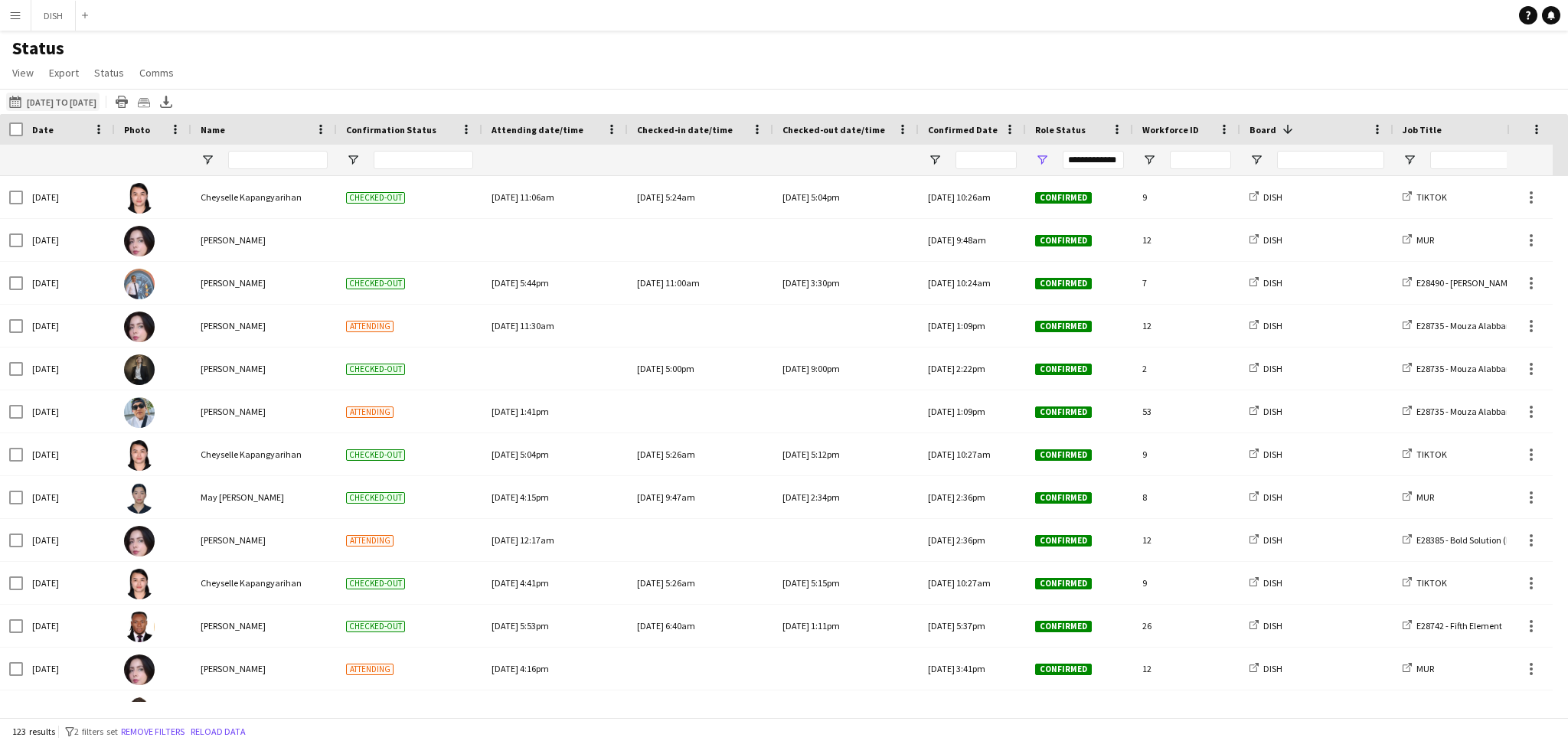
click at [100, 98] on button "[DATE] to [DATE] [DATE] to [DATE]" at bounding box center [52, 102] width 93 height 19
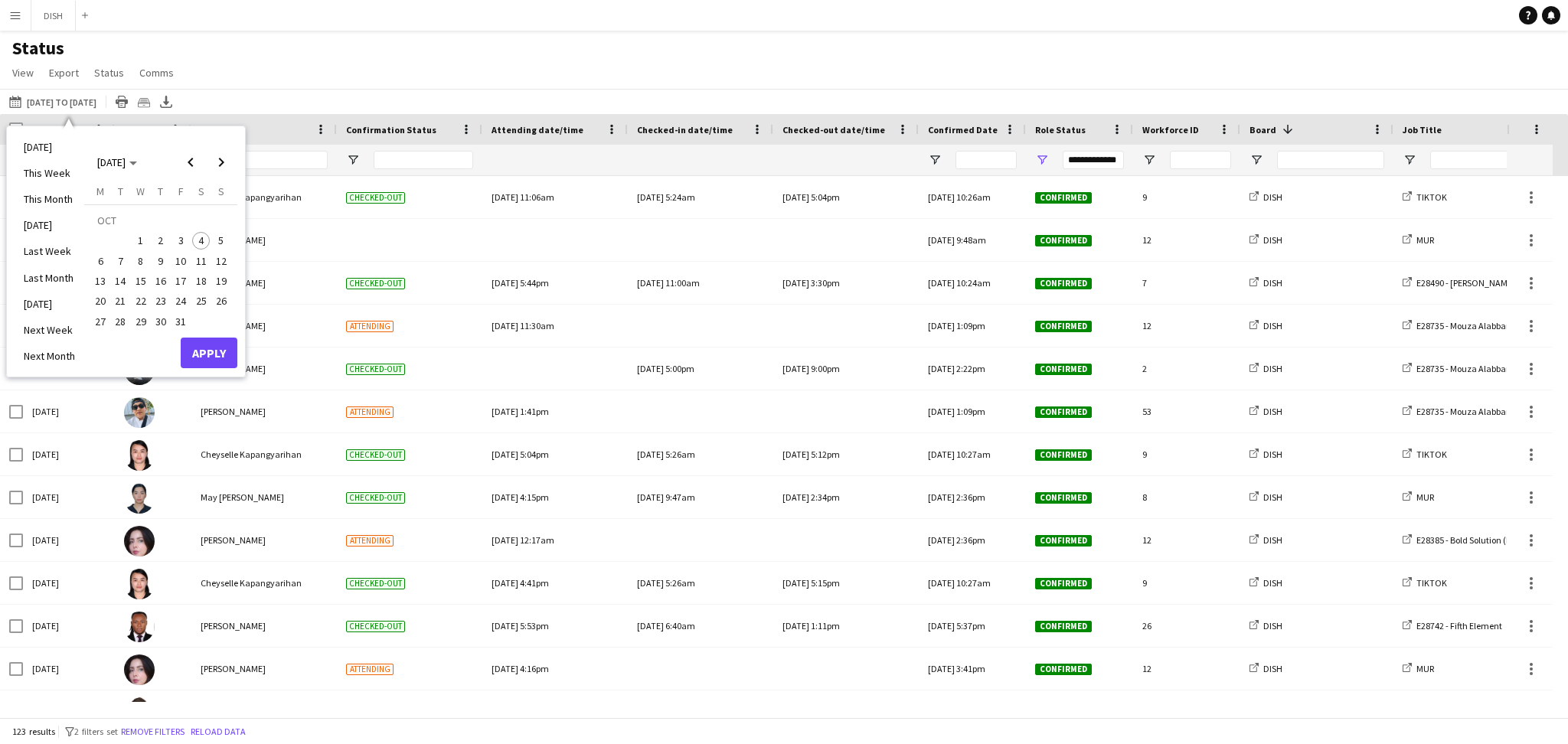
click at [102, 240] on td at bounding box center [110, 241] width 41 height 20
click at [191, 164] on span "Previous month" at bounding box center [191, 162] width 31 height 31
click at [100, 322] on span "29" at bounding box center [100, 322] width 19 height 19
click at [211, 320] on table "[DATE] M [DATE] T [DATE] W [DATE] T [DATE] F [DATE] S [DATE] S [DATE] 2 3 4 5 6…" at bounding box center [161, 258] width 141 height 147
click at [225, 164] on span "Next month" at bounding box center [221, 162] width 31 height 31
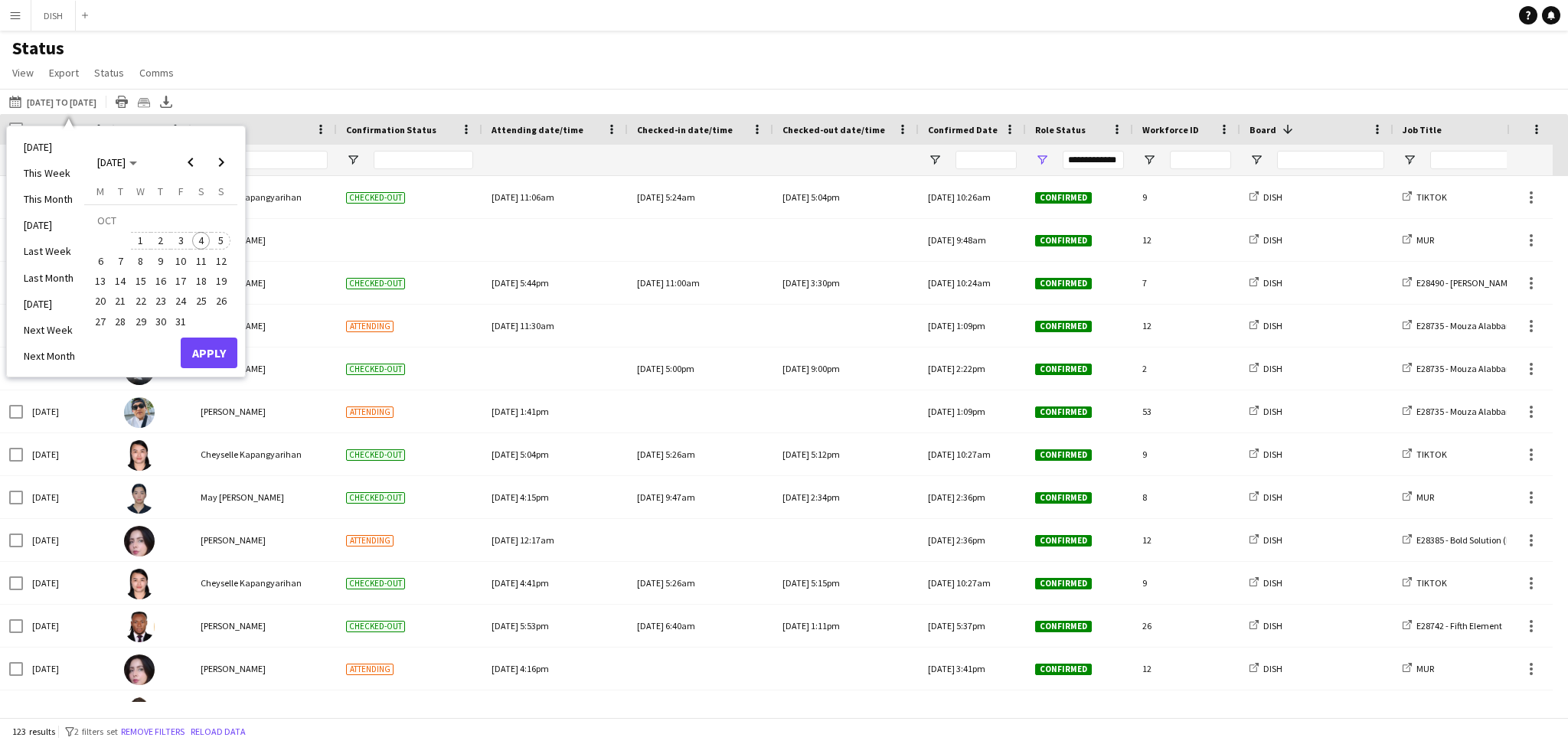
click at [222, 241] on span "5" at bounding box center [221, 242] width 19 height 19
click at [206, 359] on button "Apply" at bounding box center [208, 353] width 56 height 31
